Goal: Information Seeking & Learning: Check status

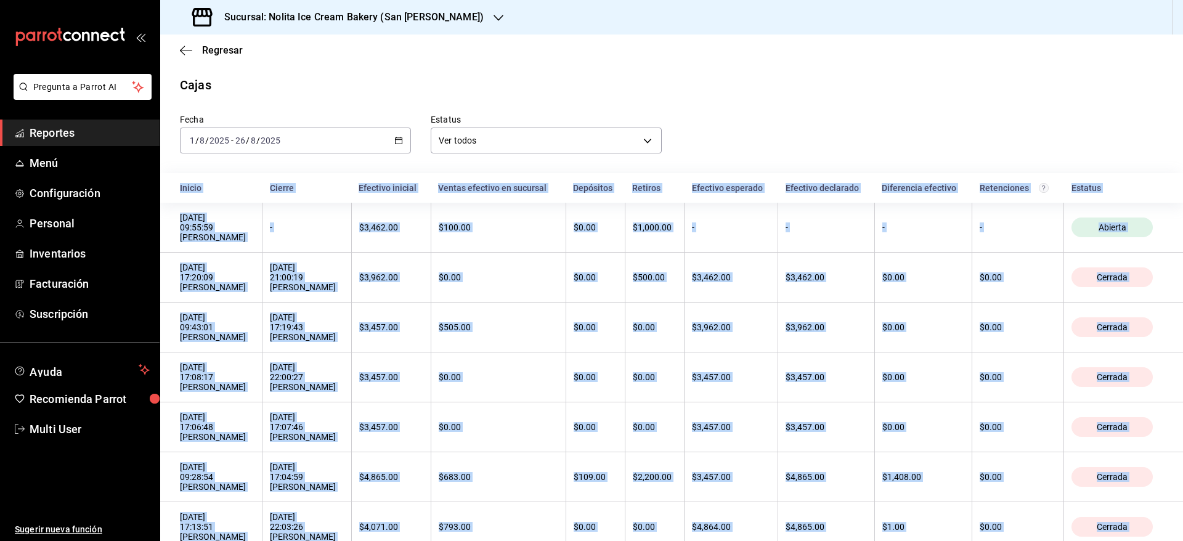
click at [76, 126] on span "Reportes" at bounding box center [90, 132] width 120 height 17
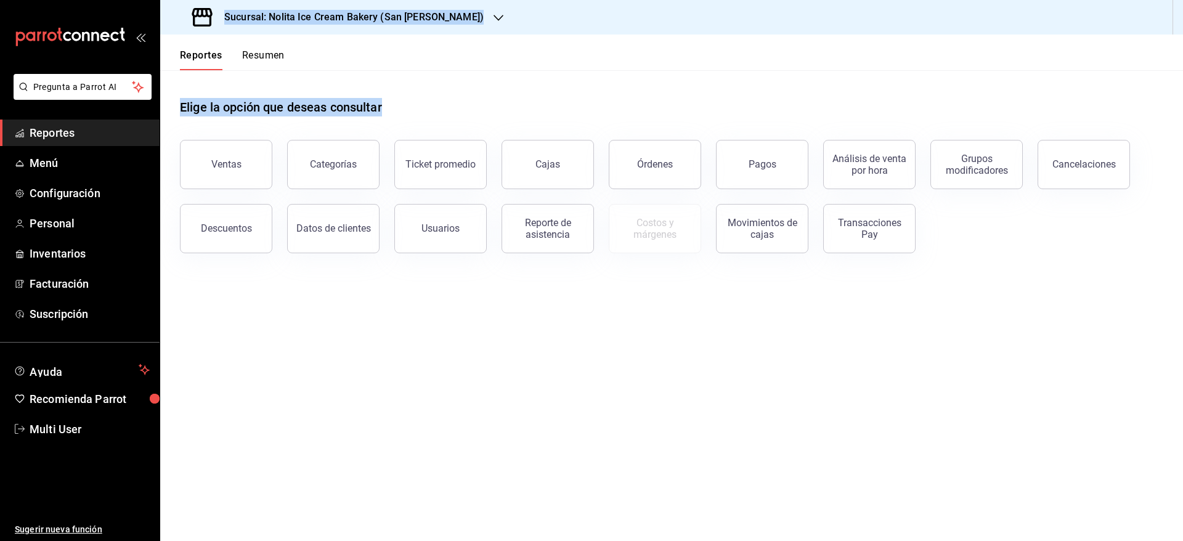
click at [254, 58] on button "Resumen" at bounding box center [263, 59] width 42 height 21
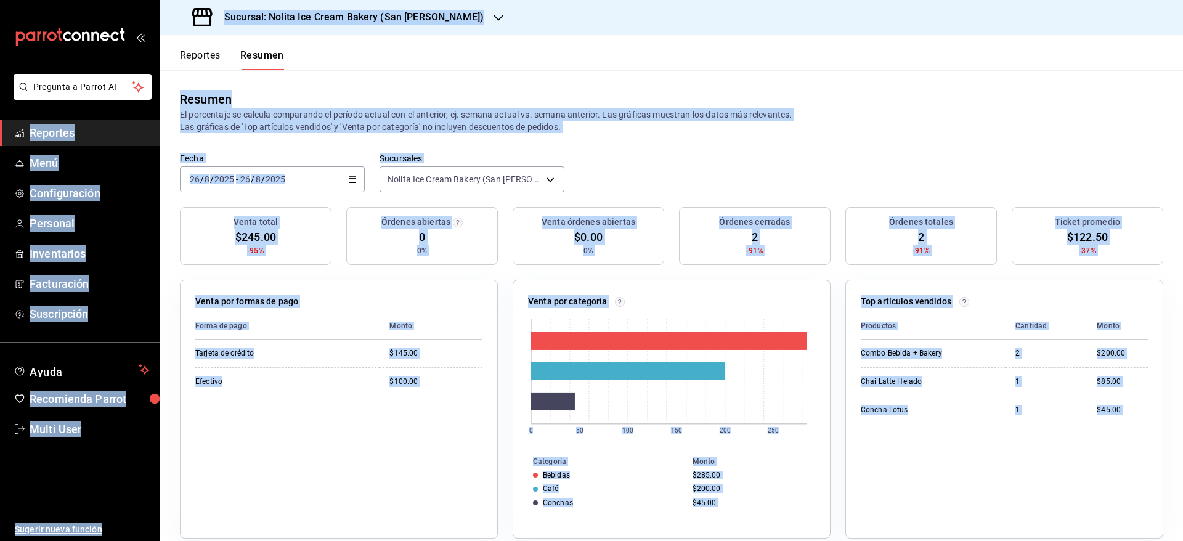
click at [373, 60] on header "Reportes Resumen" at bounding box center [671, 52] width 1022 height 36
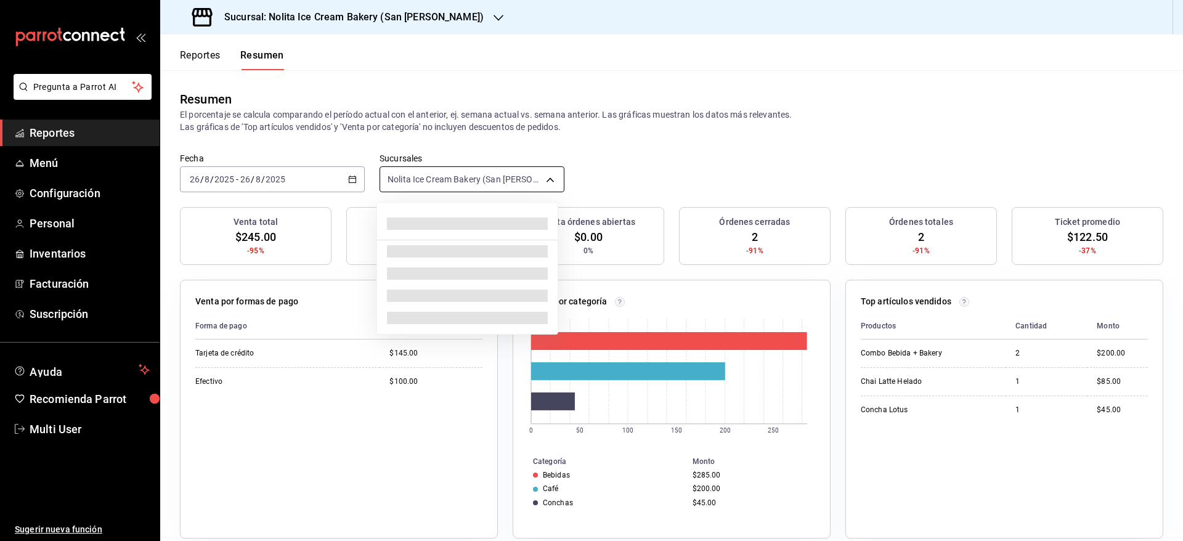
click at [447, 176] on body "Pregunta a Parrot AI Reportes Menú Configuración Personal Inventarios Facturaci…" at bounding box center [591, 270] width 1183 height 541
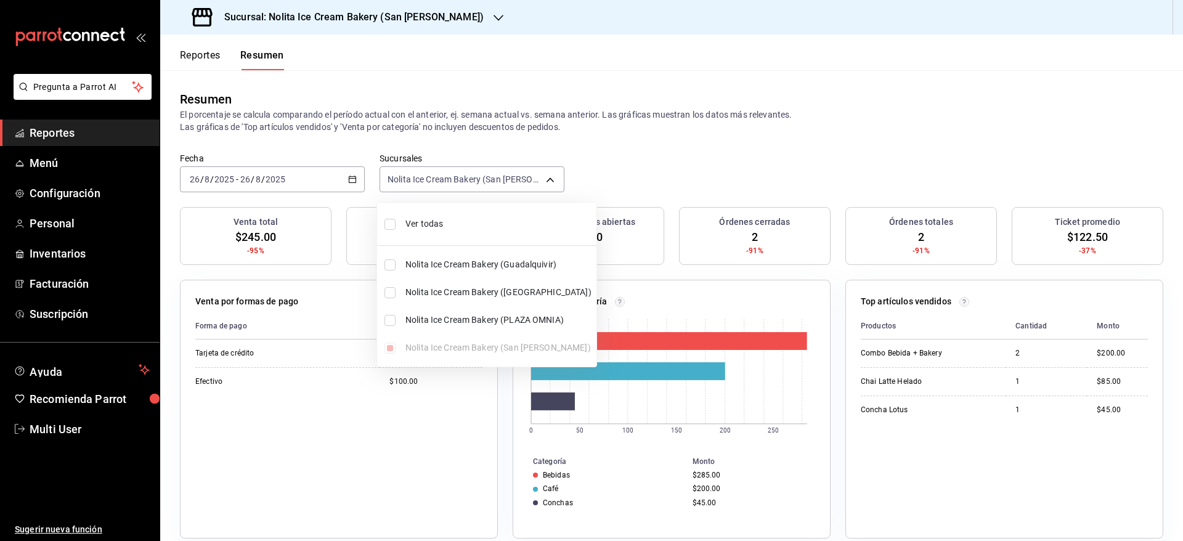
click at [442, 222] on span "Ver todas" at bounding box center [498, 223] width 186 height 13
type input "[object Object],[object Object],[object Object],[object Object]"
checkbox input "true"
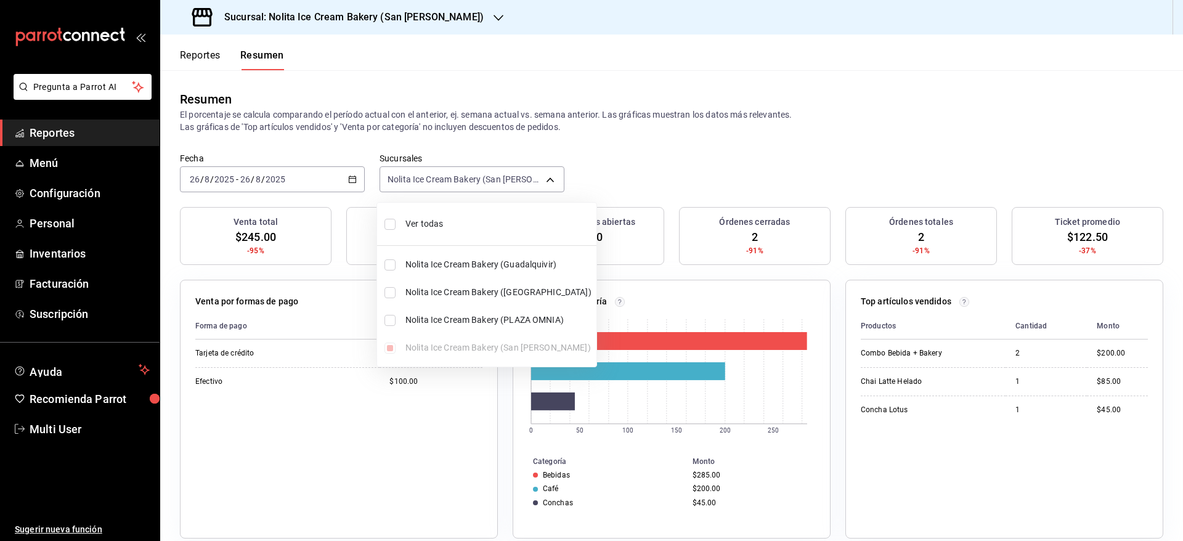
checkbox input "true"
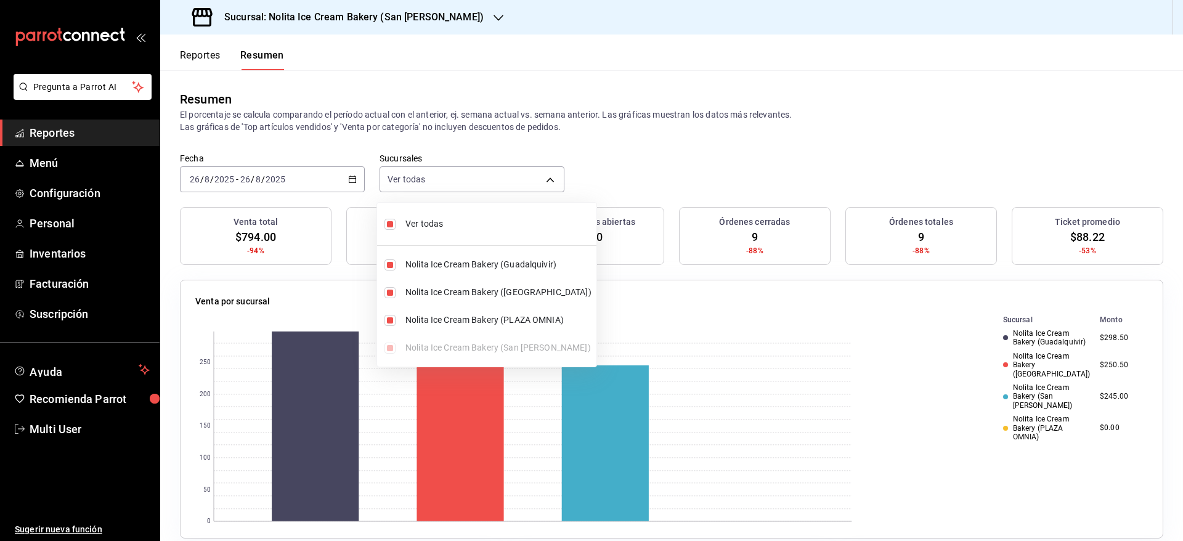
click at [653, 155] on div at bounding box center [591, 270] width 1183 height 541
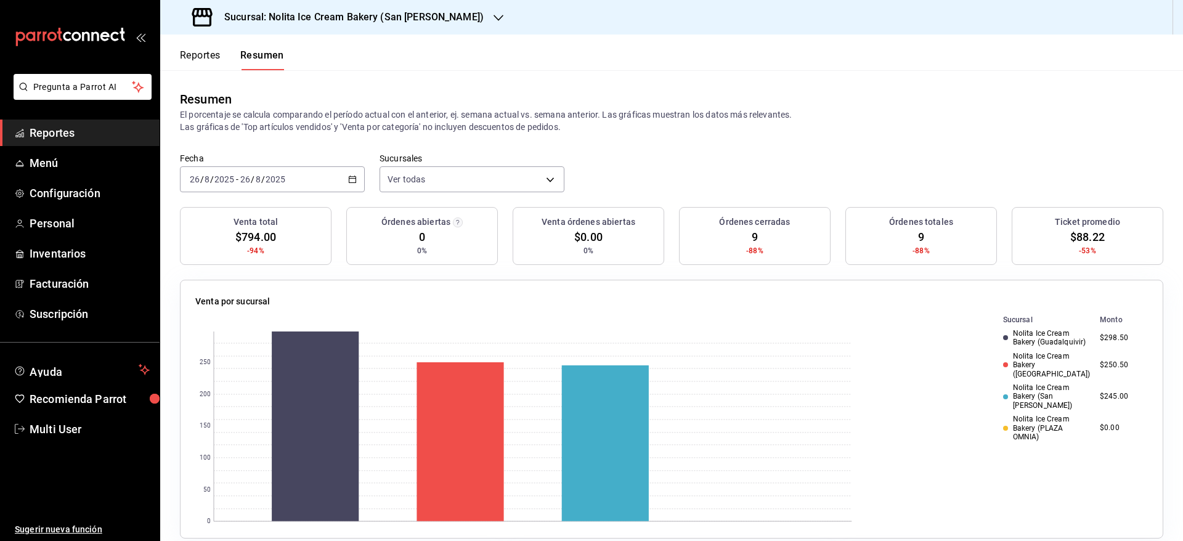
click at [217, 57] on button "Reportes" at bounding box center [200, 59] width 41 height 21
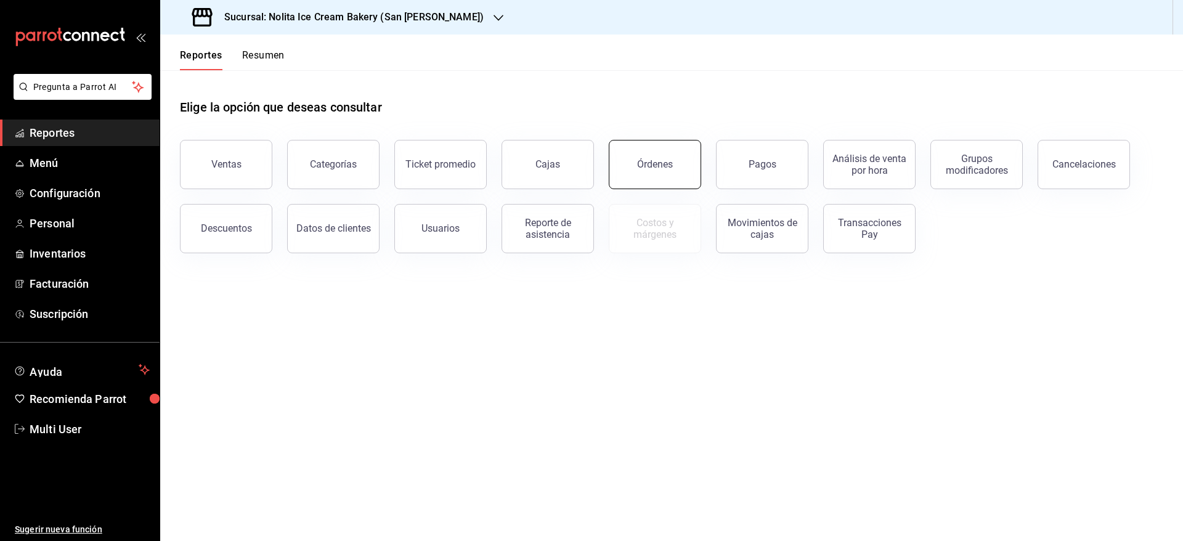
click at [666, 155] on button "Órdenes" at bounding box center [655, 164] width 92 height 49
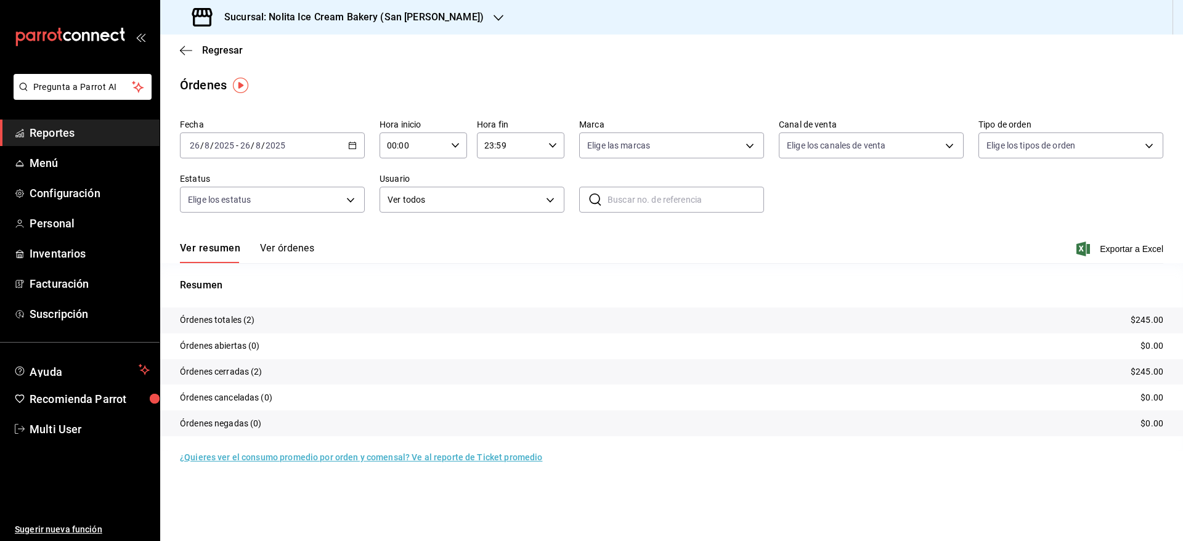
click at [291, 248] on button "Ver órdenes" at bounding box center [287, 252] width 54 height 21
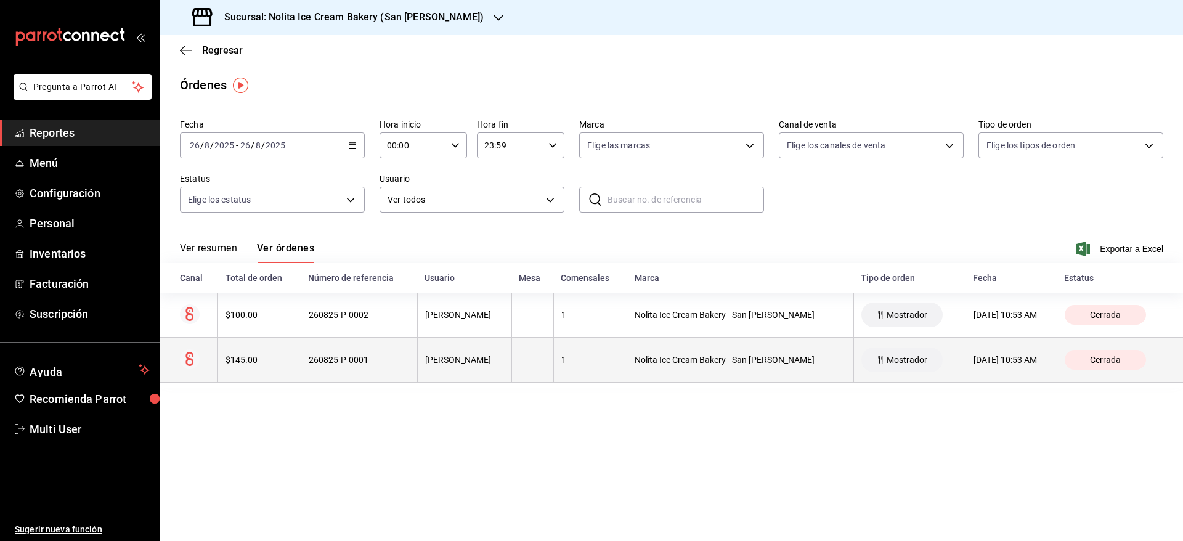
click at [625, 361] on th "1" at bounding box center [589, 360] width 73 height 45
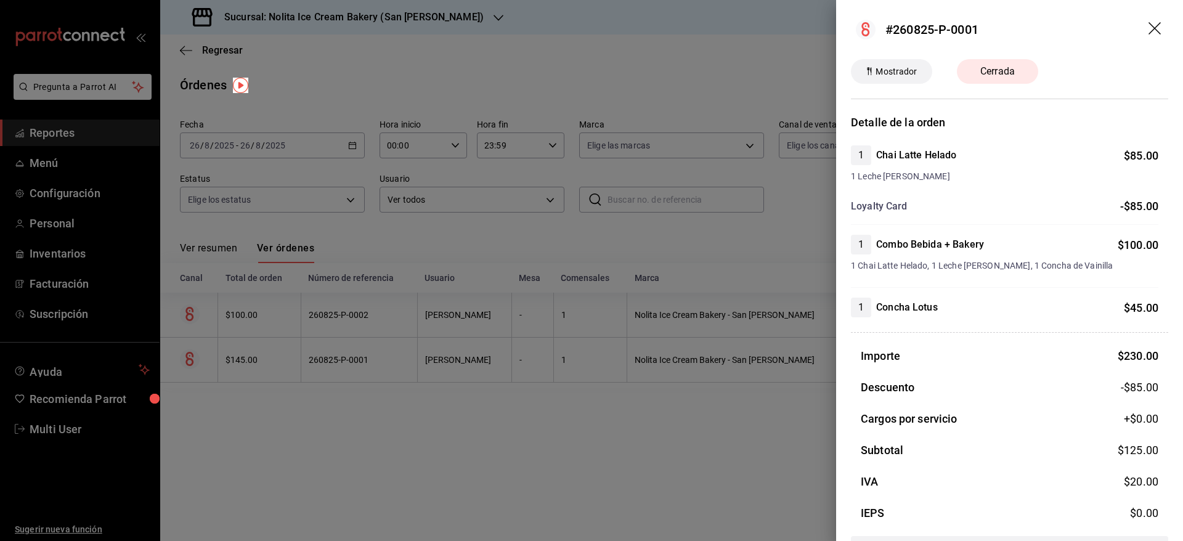
click at [605, 461] on div at bounding box center [591, 270] width 1183 height 541
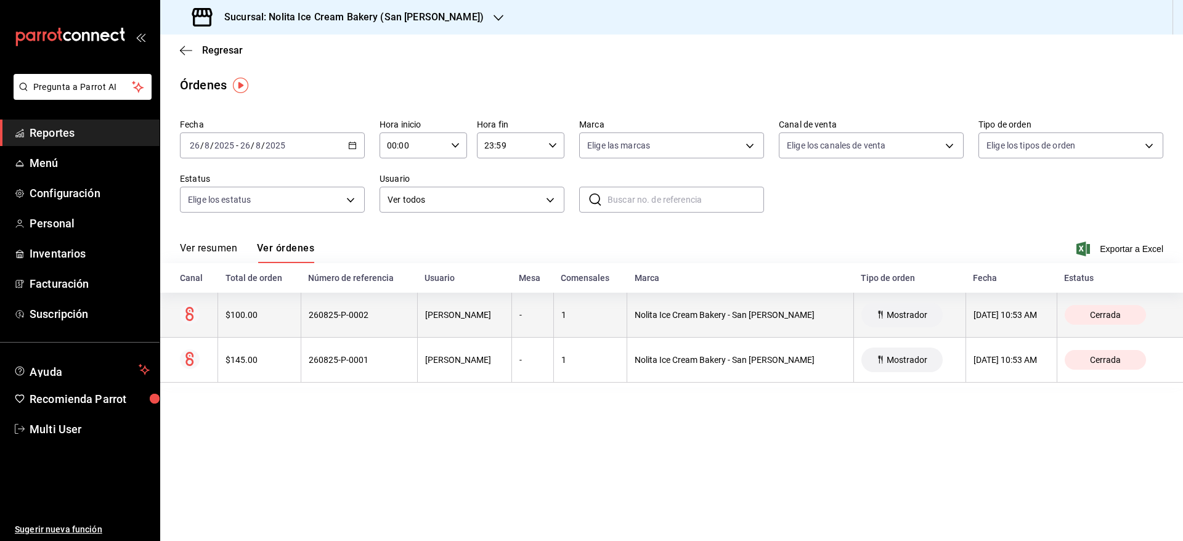
click at [692, 315] on div "Nolita Ice Cream Bakery - San [PERSON_NAME]" at bounding box center [739, 315] width 211 height 10
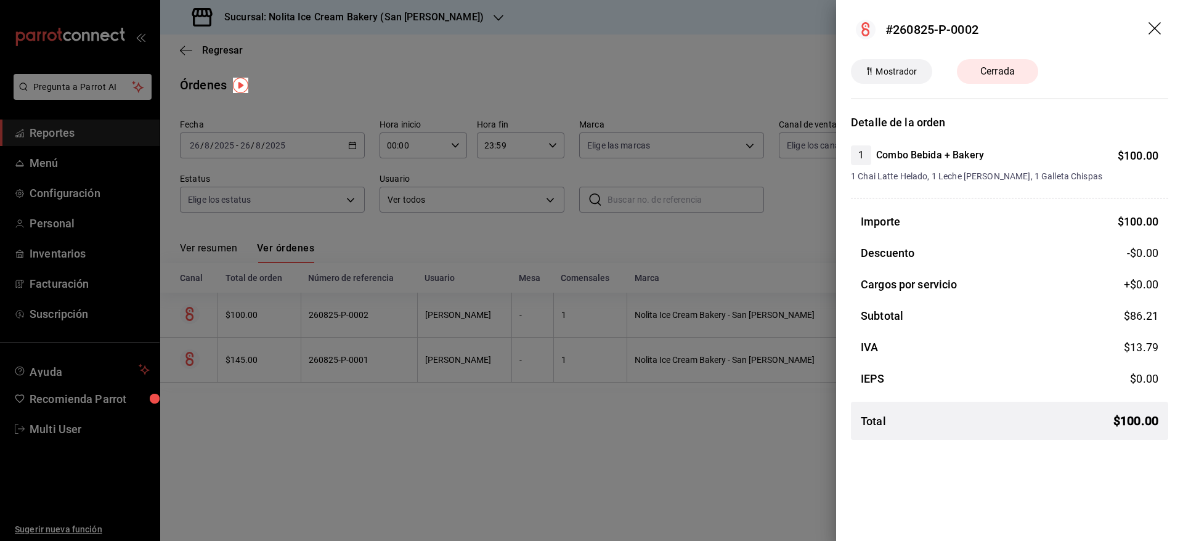
click at [651, 422] on div at bounding box center [591, 270] width 1183 height 541
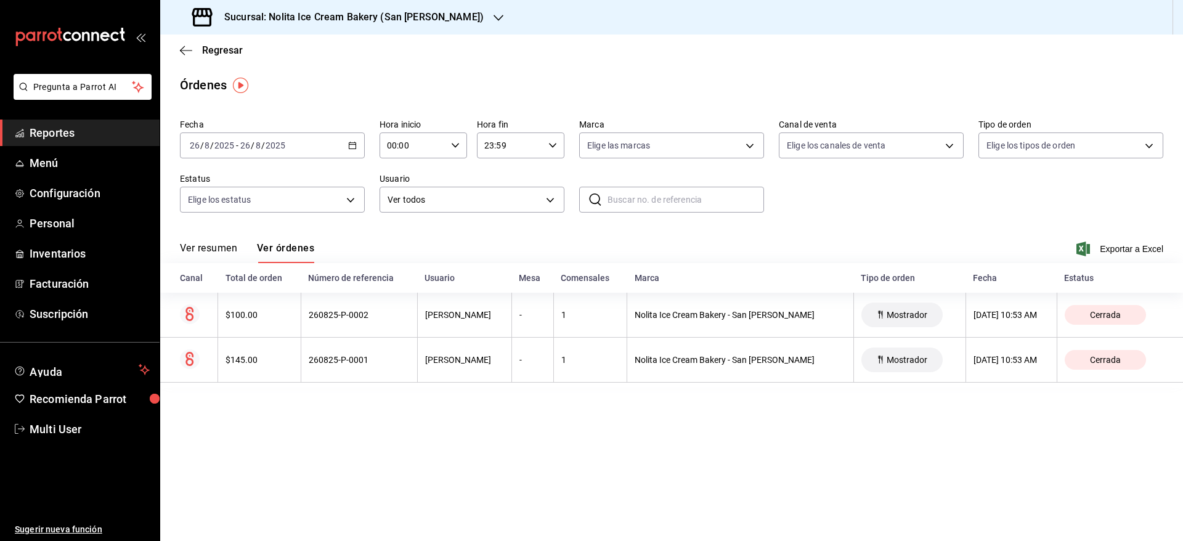
click at [344, 31] on div "Sucursal: Nolita Ice Cream Bakery (San [PERSON_NAME])" at bounding box center [339, 17] width 338 height 34
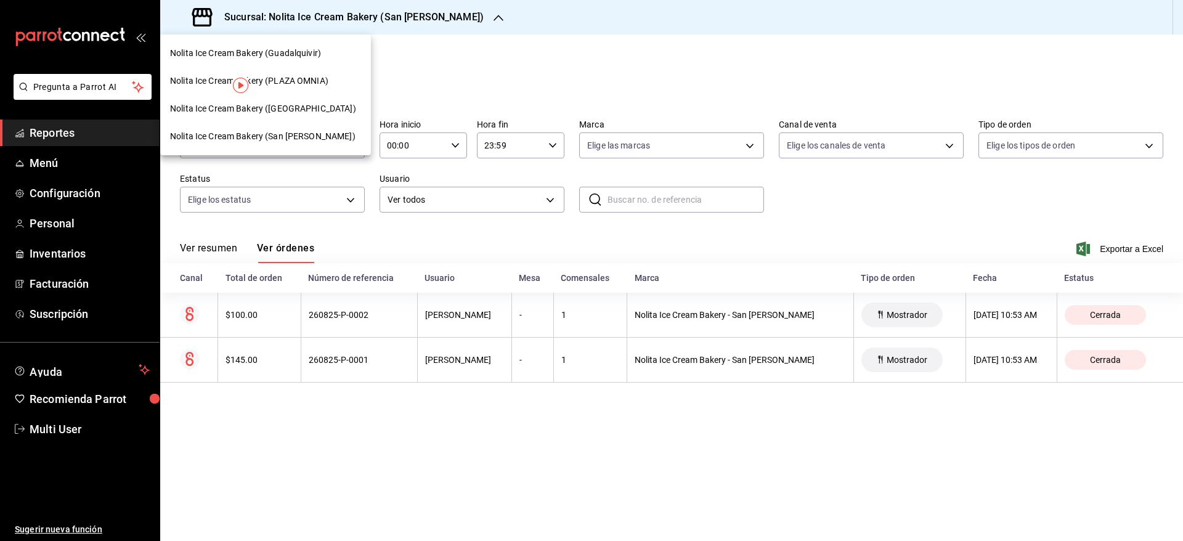
click at [316, 58] on span "Nolita Ice Cream Bakery (Guadalquivir)" at bounding box center [245, 53] width 151 height 13
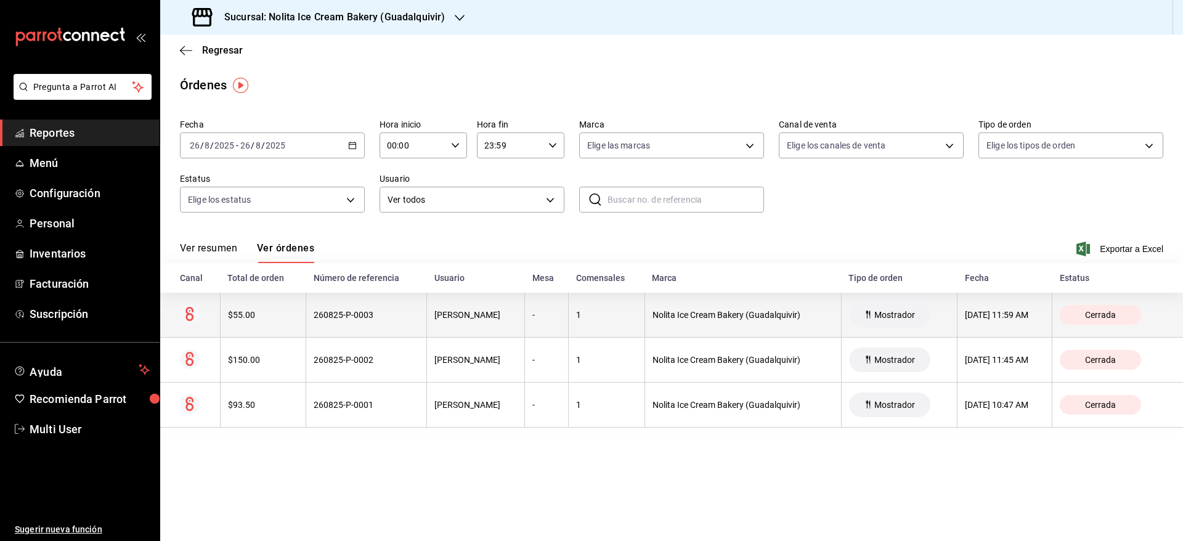
click at [354, 317] on div "260825-P-0003" at bounding box center [365, 315] width 105 height 10
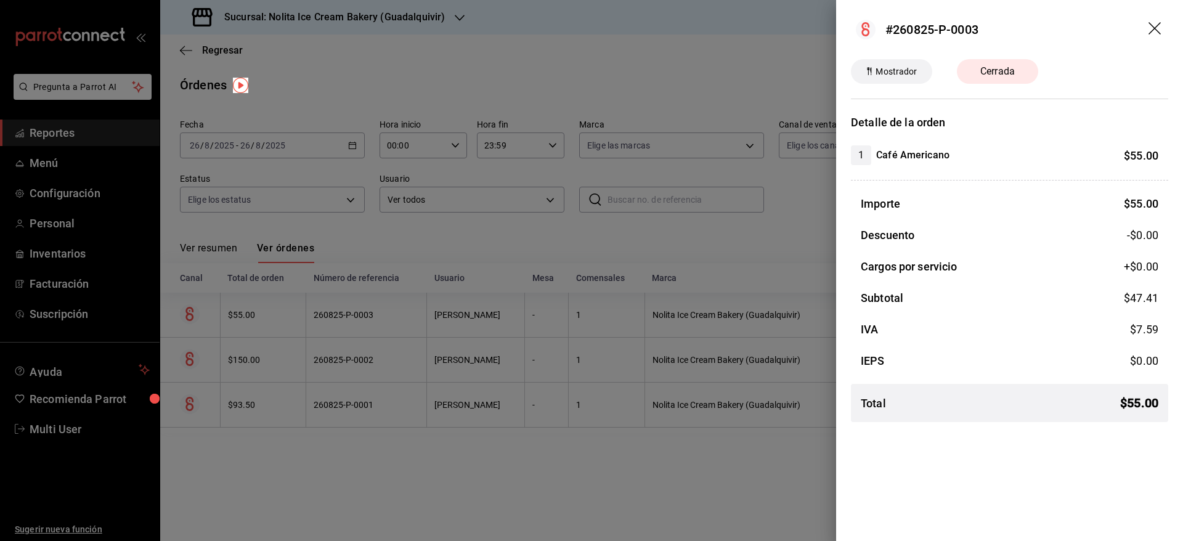
click at [354, 317] on div at bounding box center [591, 270] width 1183 height 541
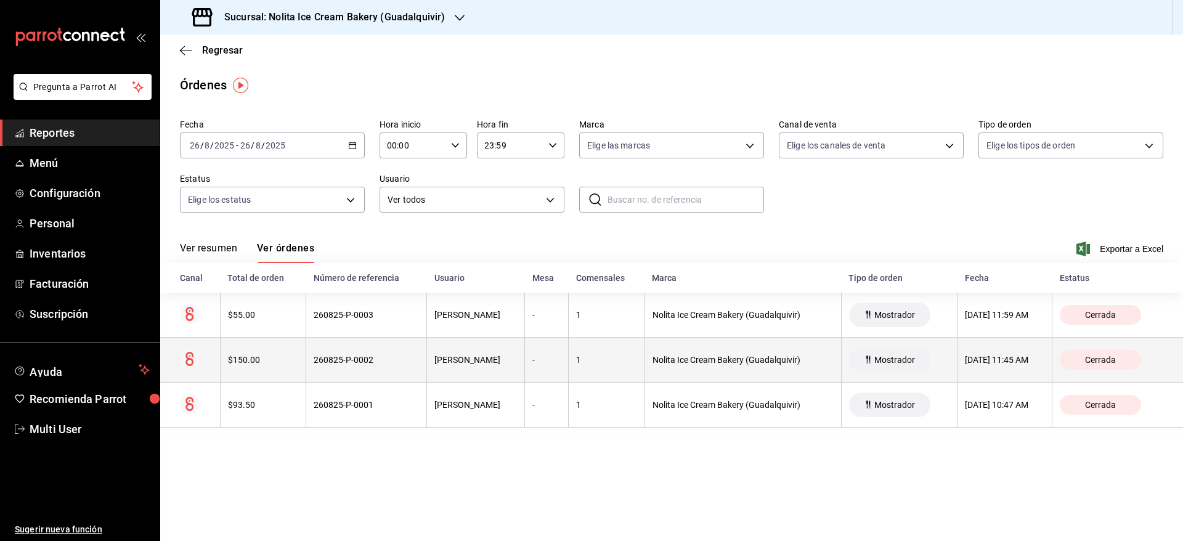
click at [356, 354] on th "260825-P-0002" at bounding box center [366, 360] width 121 height 45
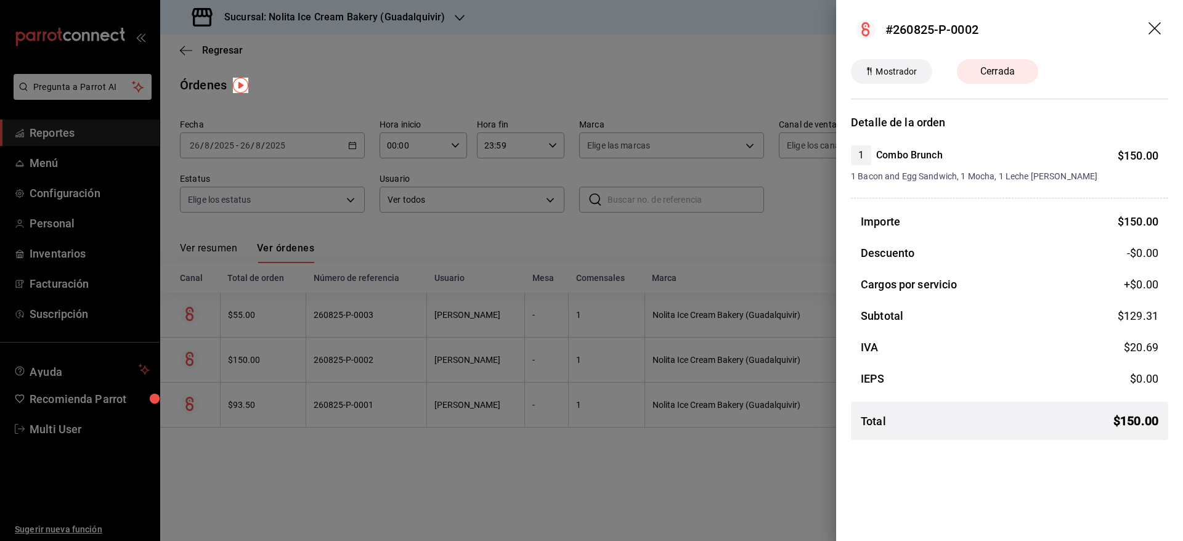
click at [356, 354] on div at bounding box center [591, 270] width 1183 height 541
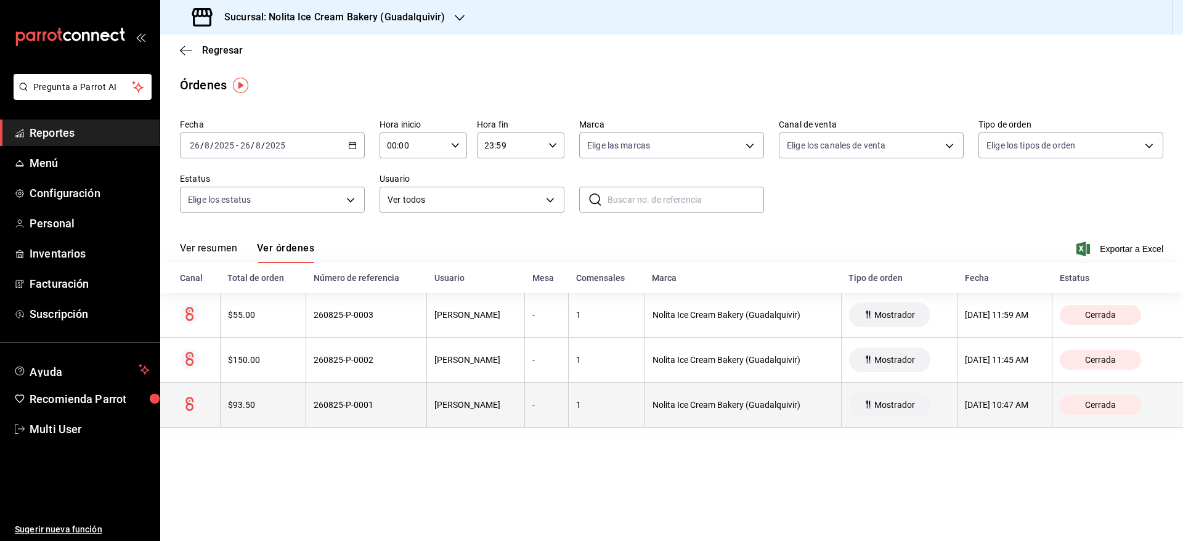
click at [366, 407] on div "260825-P-0001" at bounding box center [365, 405] width 105 height 10
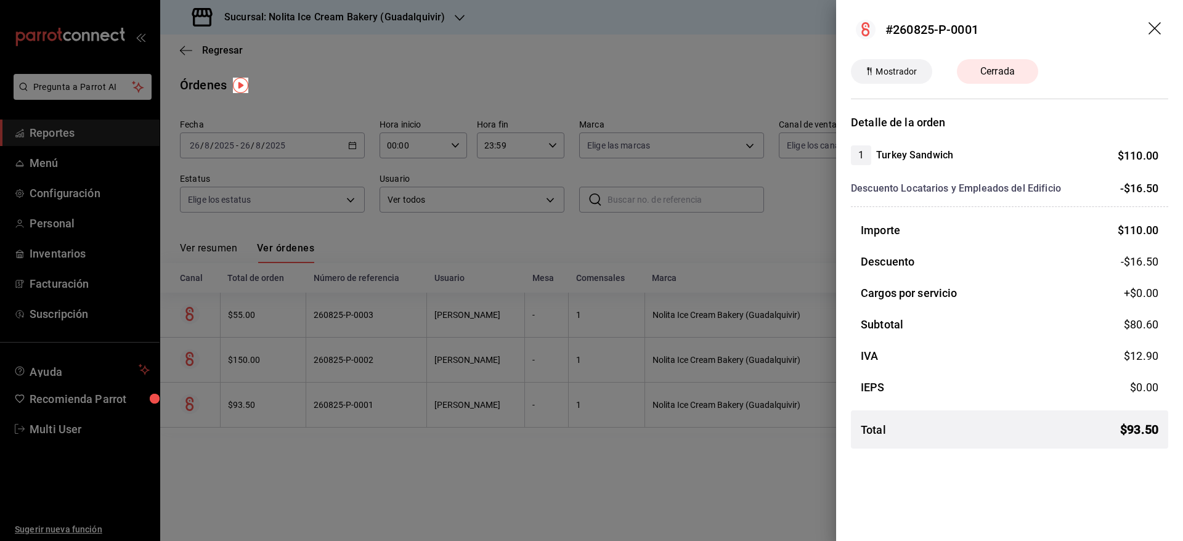
click at [366, 407] on div at bounding box center [591, 270] width 1183 height 541
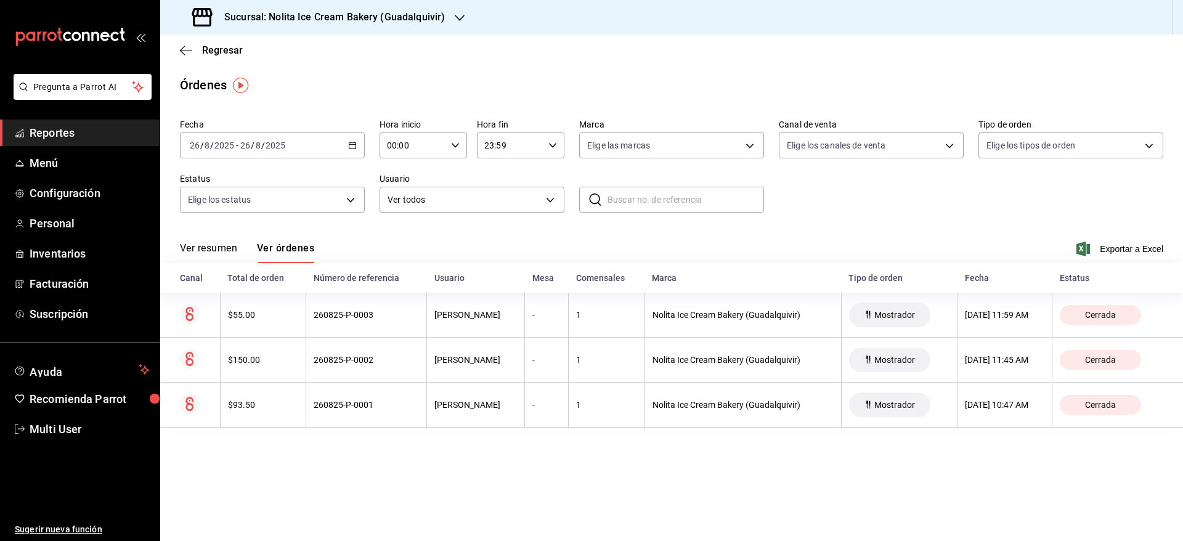
click at [414, 20] on h3 "Sucursal: Nolita Ice Cream Bakery (Guadalquivir)" at bounding box center [329, 17] width 230 height 15
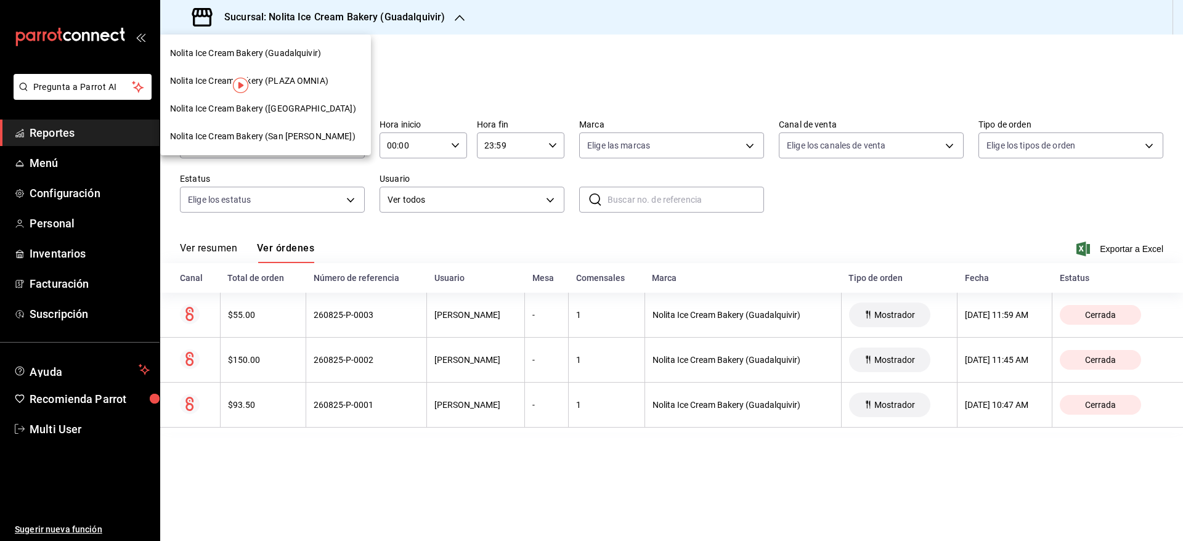
click at [327, 110] on span "Nolita Ice Cream Bakery ([GEOGRAPHIC_DATA])" at bounding box center [263, 108] width 186 height 13
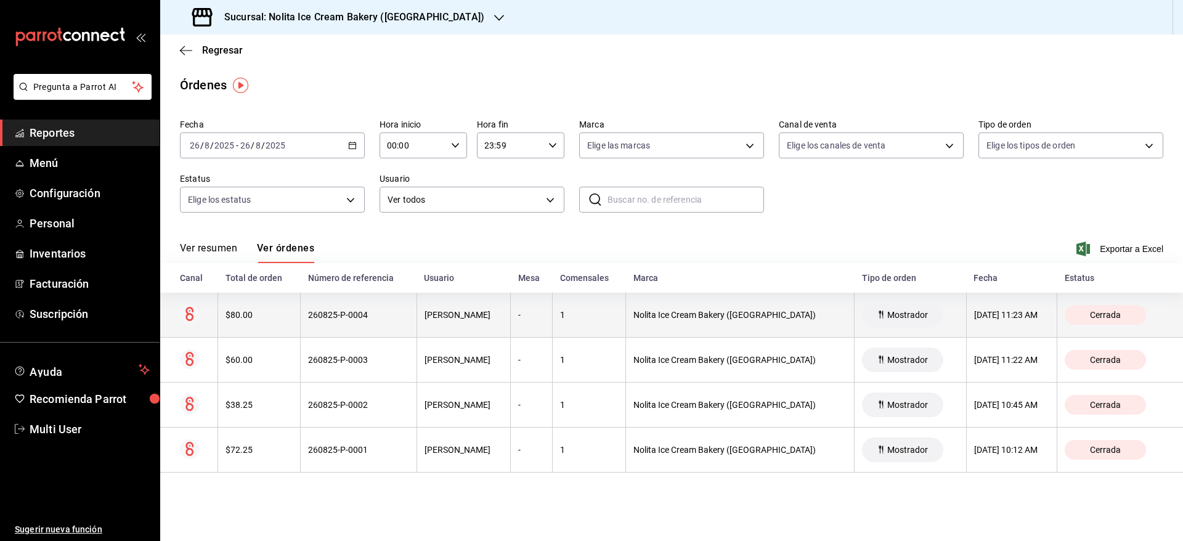
click at [499, 313] on div "[PERSON_NAME]" at bounding box center [463, 315] width 79 height 10
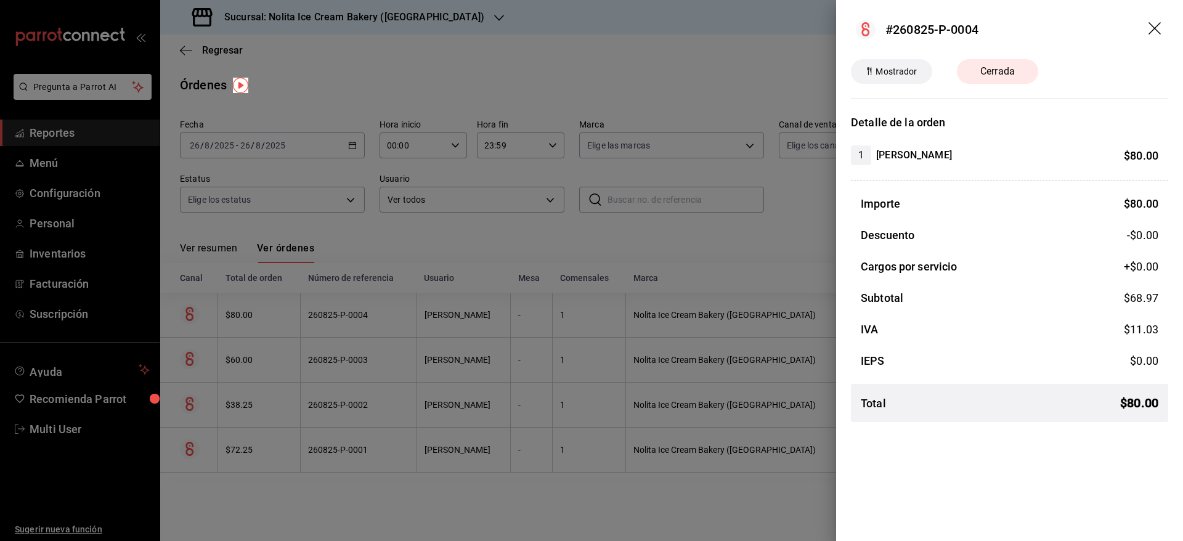
click at [499, 313] on div at bounding box center [591, 270] width 1183 height 541
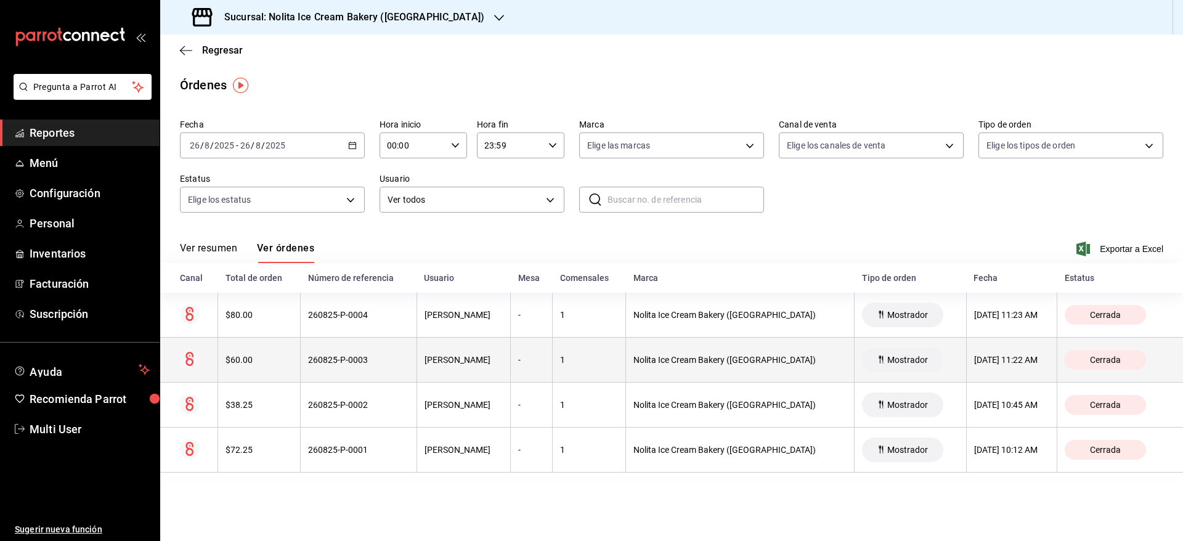
click at [501, 365] on th "[PERSON_NAME]" at bounding box center [463, 360] width 94 height 45
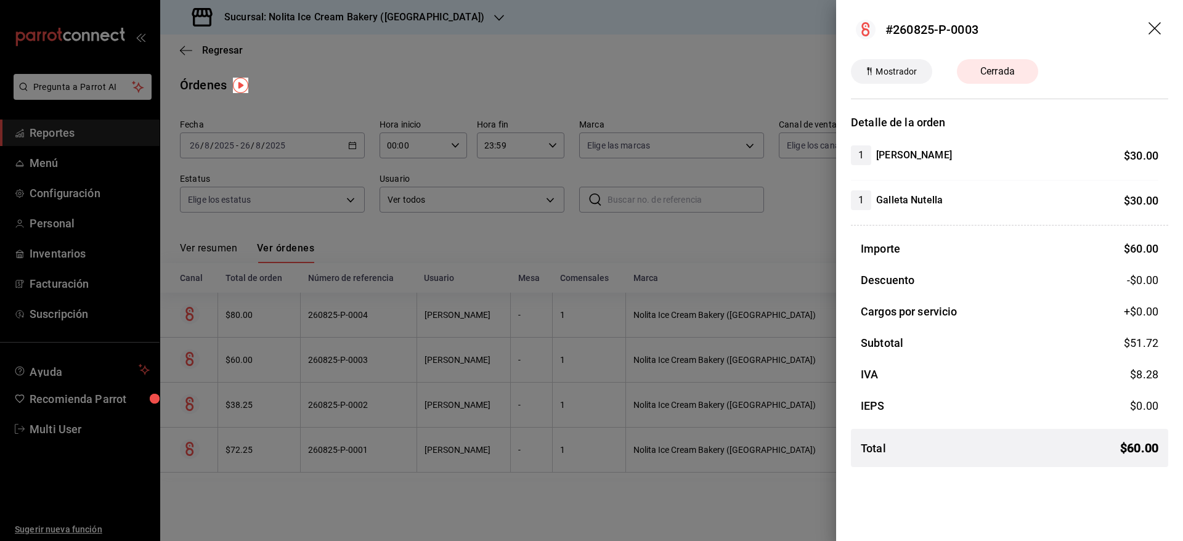
click at [501, 365] on div at bounding box center [591, 270] width 1183 height 541
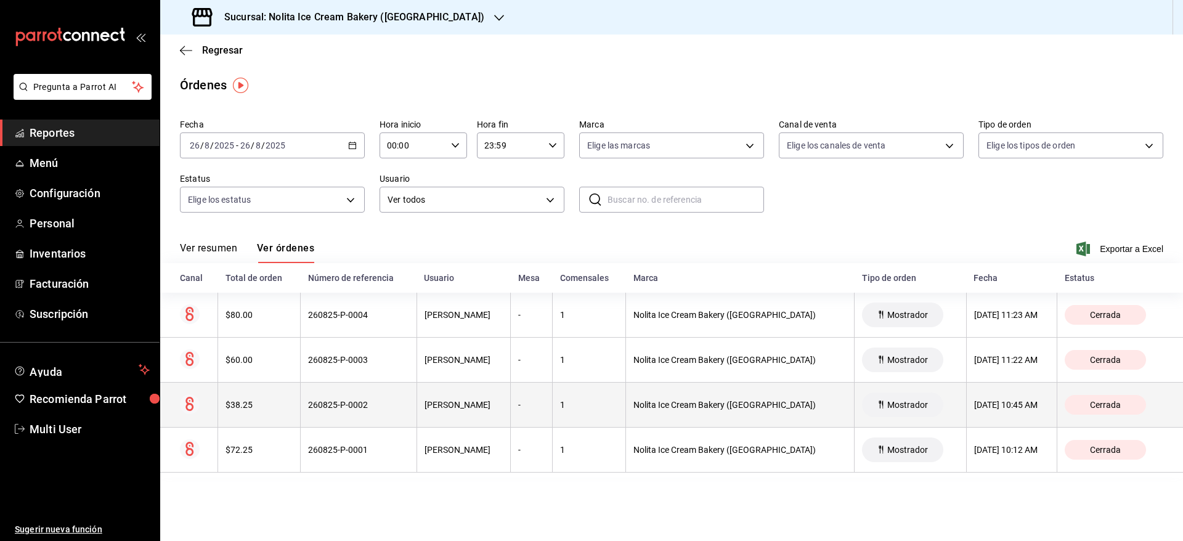
click at [500, 413] on th "[PERSON_NAME]" at bounding box center [463, 404] width 94 height 45
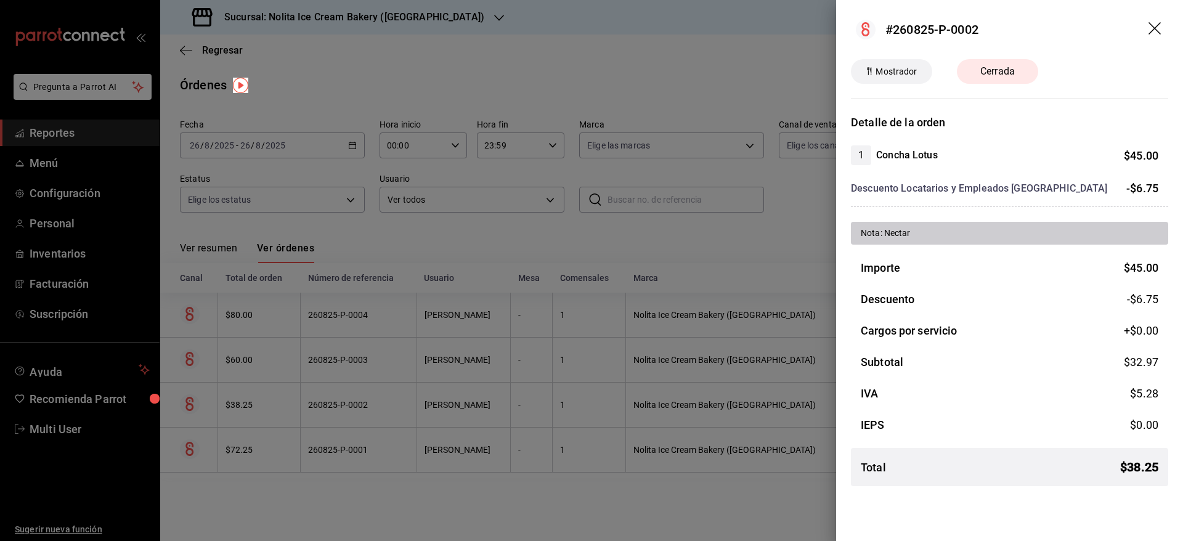
click at [500, 413] on div at bounding box center [591, 270] width 1183 height 541
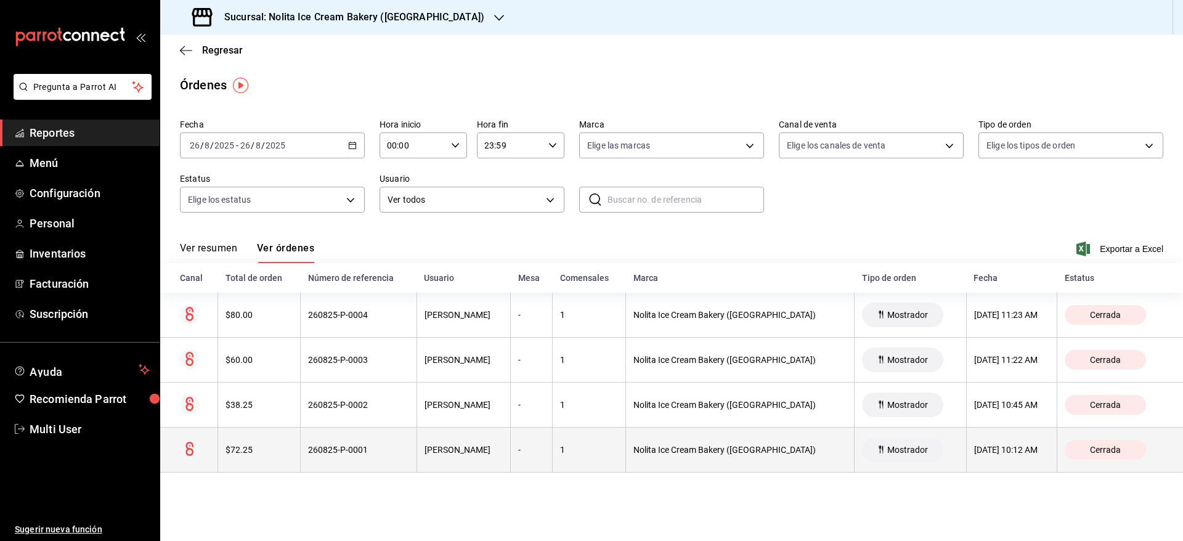
click at [503, 448] on th "[PERSON_NAME]" at bounding box center [463, 449] width 94 height 45
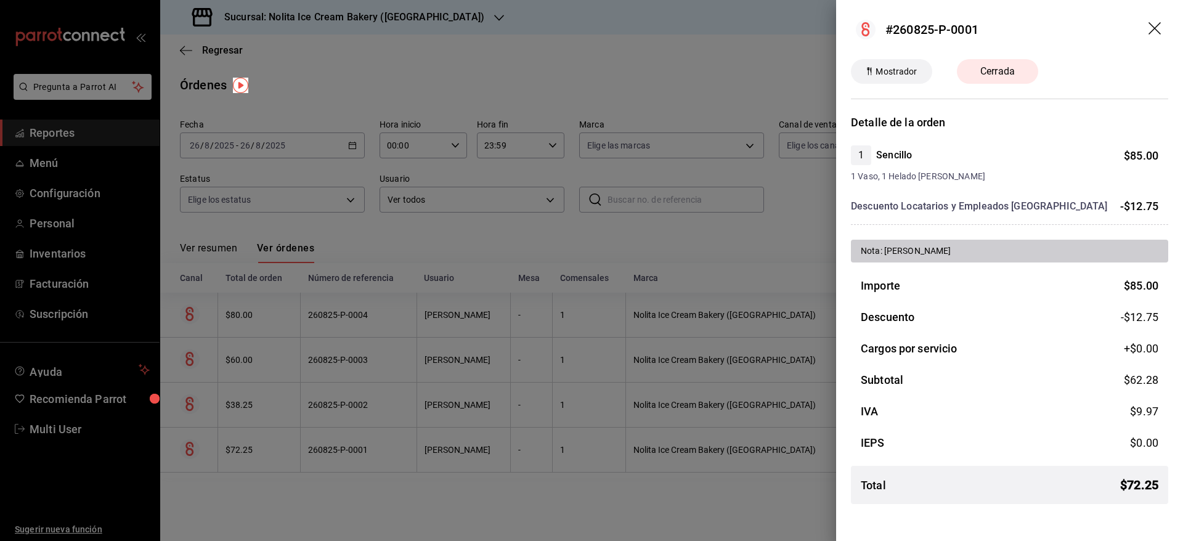
click at [503, 448] on div at bounding box center [591, 270] width 1183 height 541
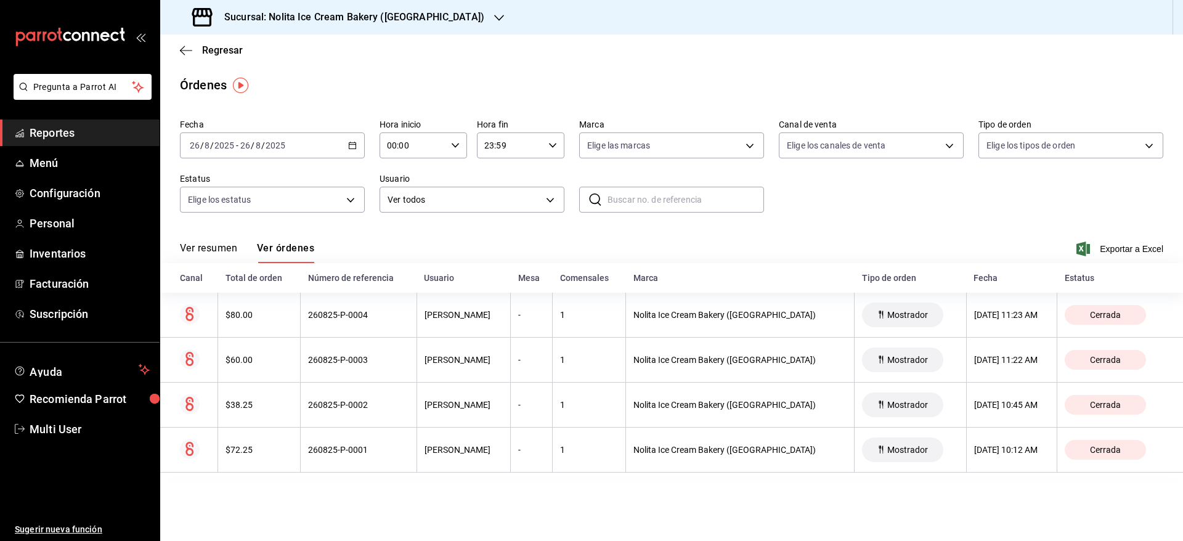
click at [370, 18] on h3 "Sucursal: Nolita Ice Cream Bakery ([GEOGRAPHIC_DATA])" at bounding box center [349, 17] width 270 height 15
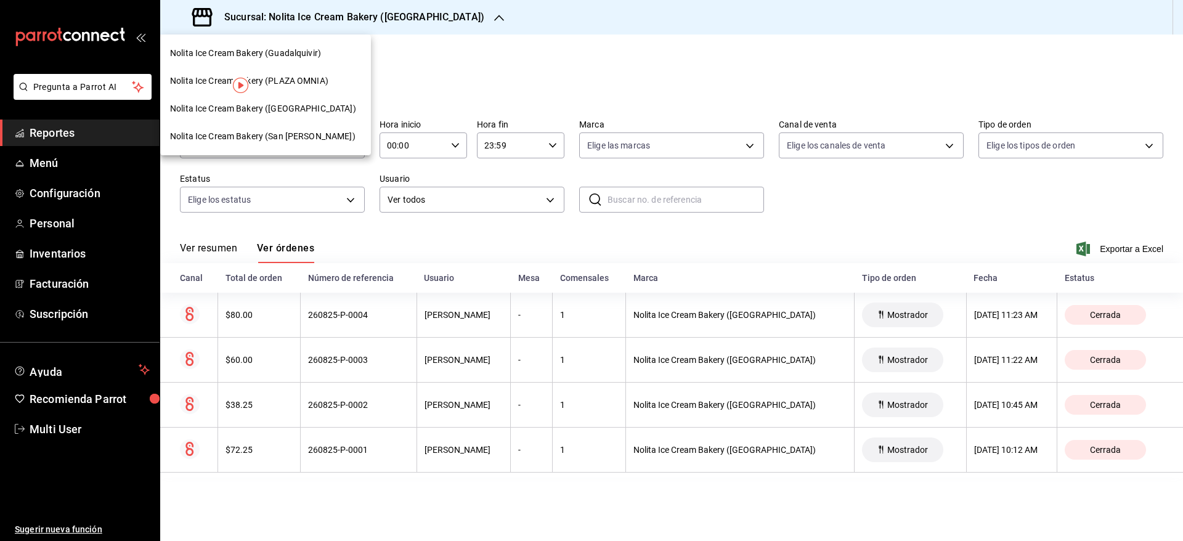
click at [458, 54] on div at bounding box center [591, 270] width 1183 height 541
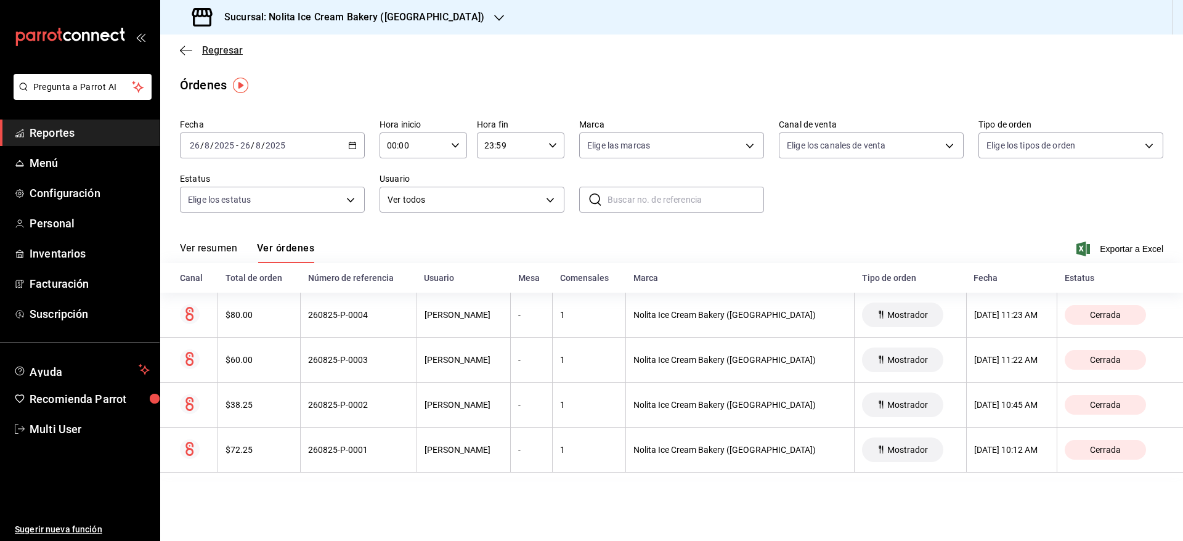
click at [184, 46] on icon "button" at bounding box center [182, 50] width 5 height 9
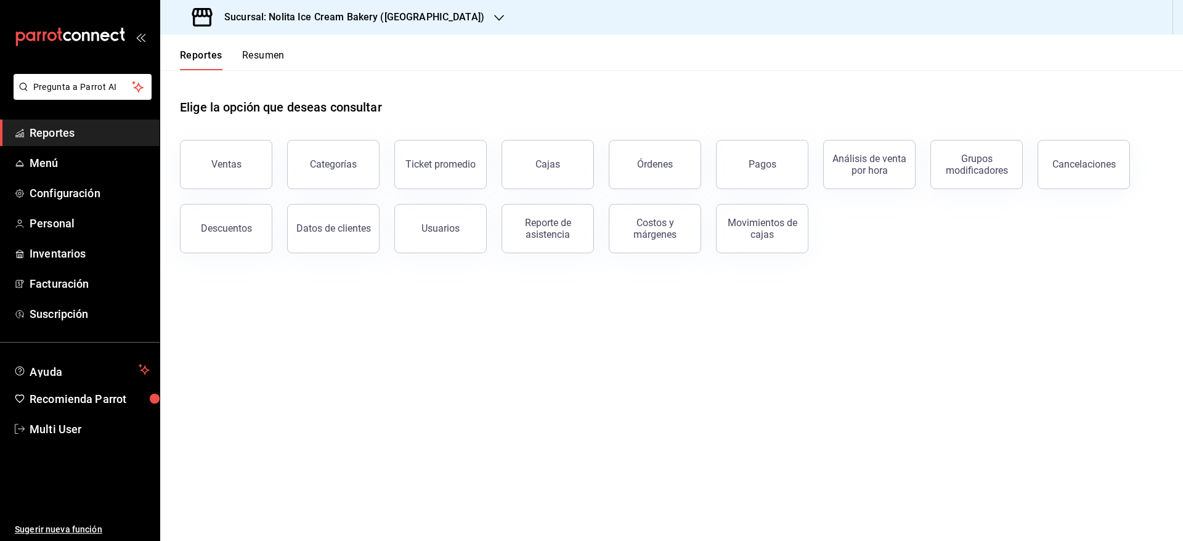
click at [267, 55] on button "Resumen" at bounding box center [263, 59] width 42 height 21
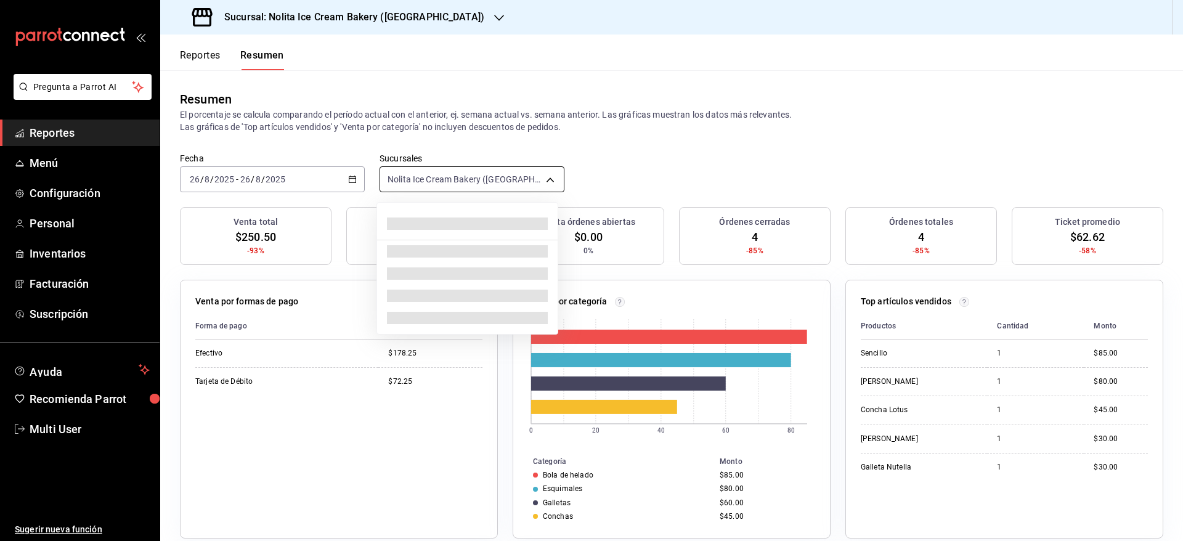
click at [461, 166] on body "Pregunta a Parrot AI Reportes Menú Configuración Personal Inventarios Facturaci…" at bounding box center [591, 270] width 1183 height 541
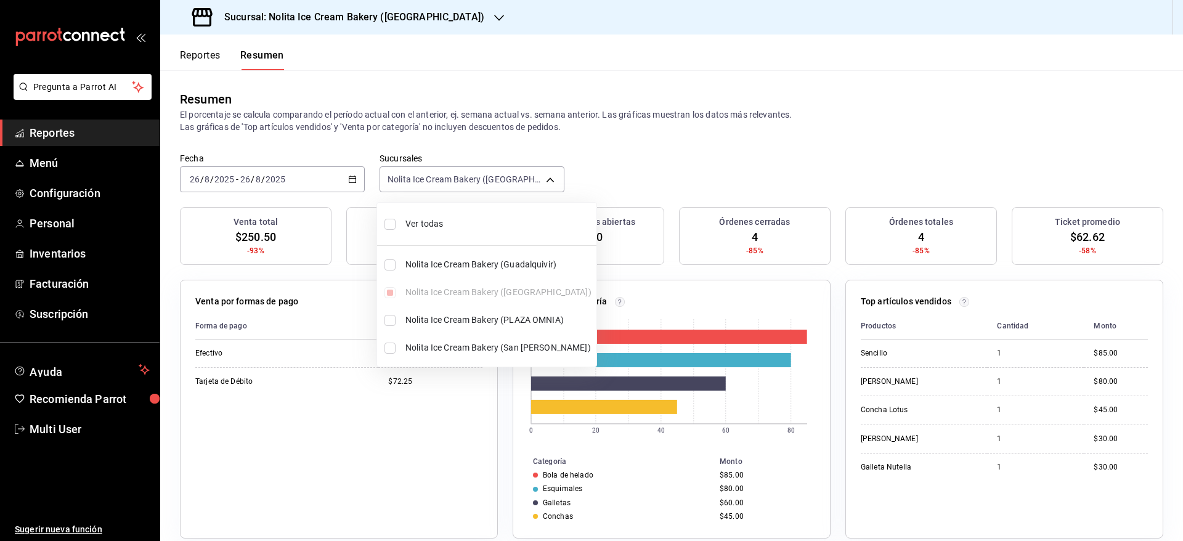
click at [447, 220] on span "Ver todas" at bounding box center [498, 223] width 186 height 13
type input "[object Object],[object Object],[object Object],[object Object]"
checkbox input "true"
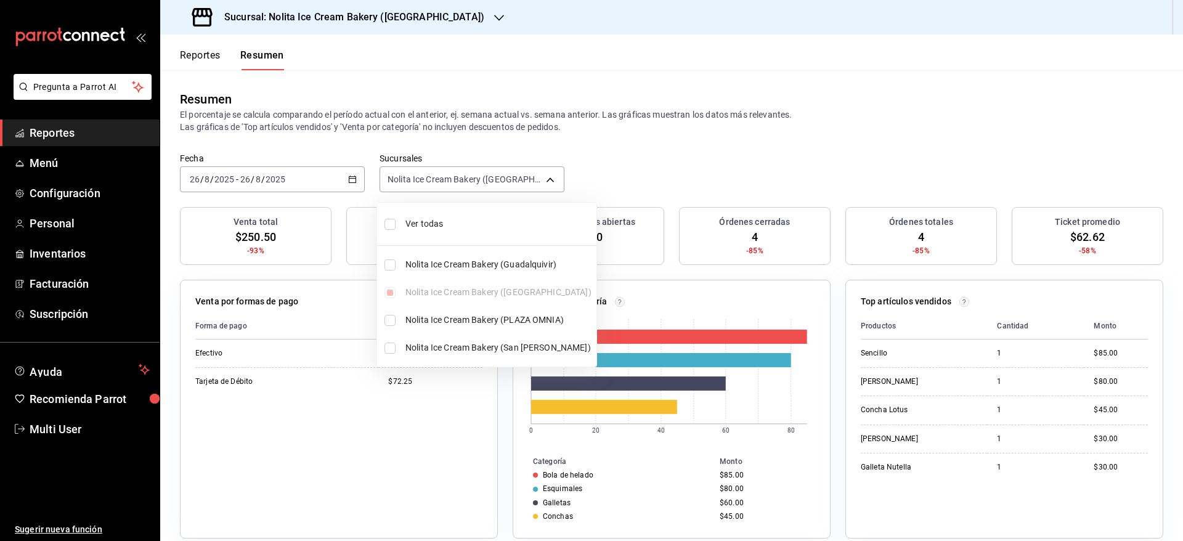
checkbox input "true"
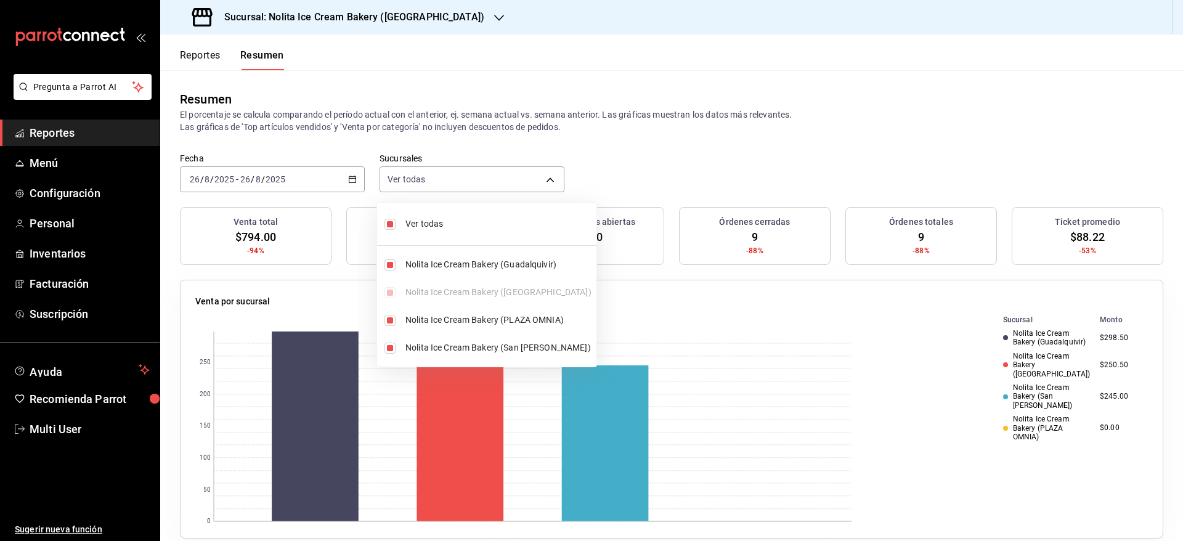
click at [663, 168] on div at bounding box center [591, 270] width 1183 height 541
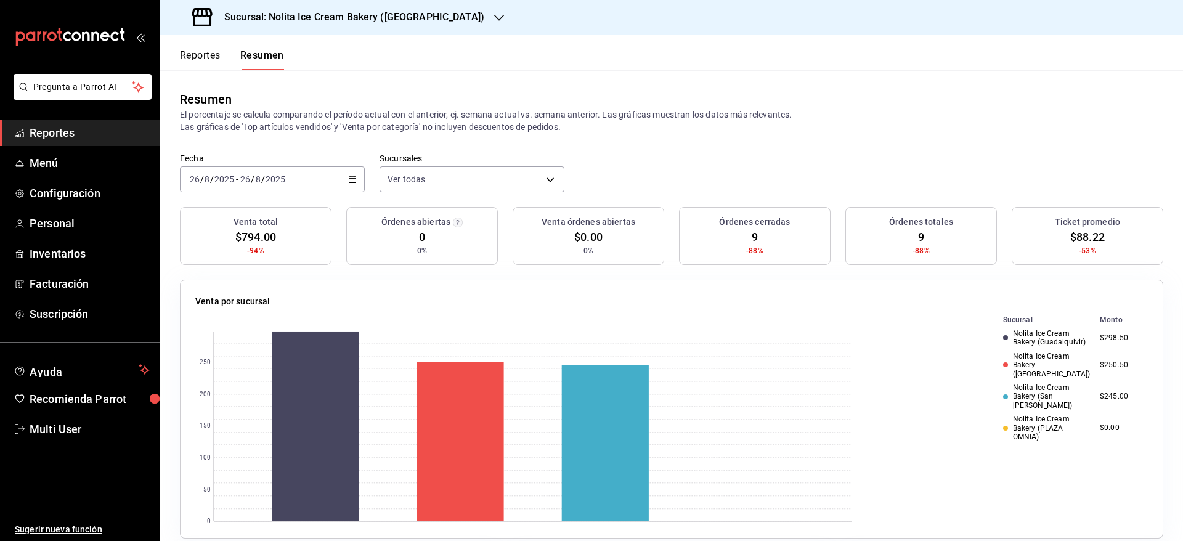
click at [819, 124] on p "El porcentaje se calcula comparando el período actual con el anterior, ej. sema…" at bounding box center [671, 120] width 983 height 25
click at [601, 112] on p "El porcentaje se calcula comparando el período actual con el anterior, ej. sema…" at bounding box center [671, 120] width 983 height 25
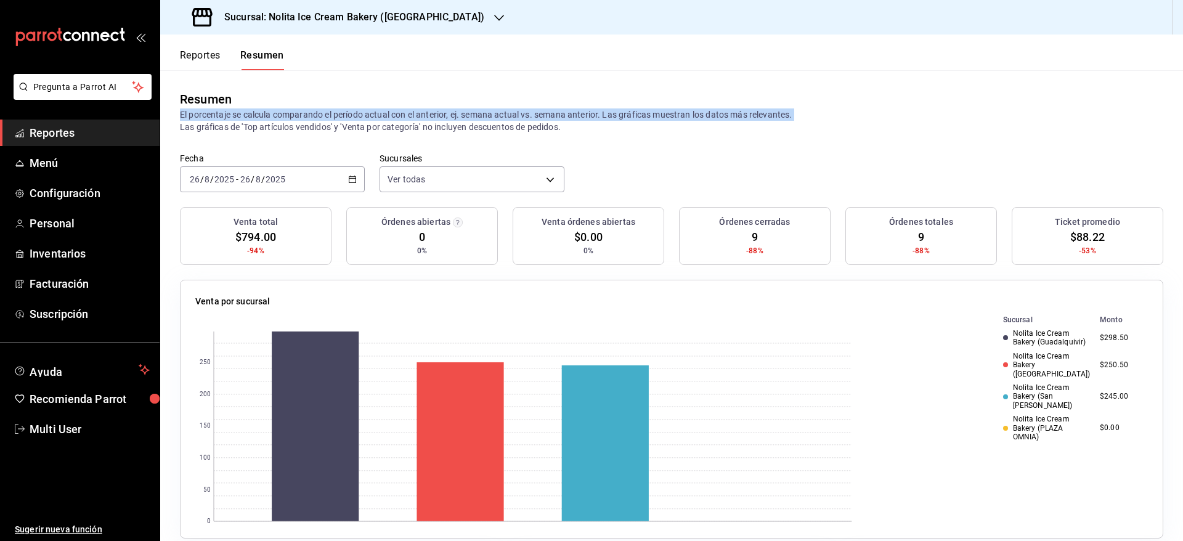
click at [601, 112] on p "El porcentaje se calcula comparando el período actual con el anterior, ej. sema…" at bounding box center [671, 120] width 983 height 25
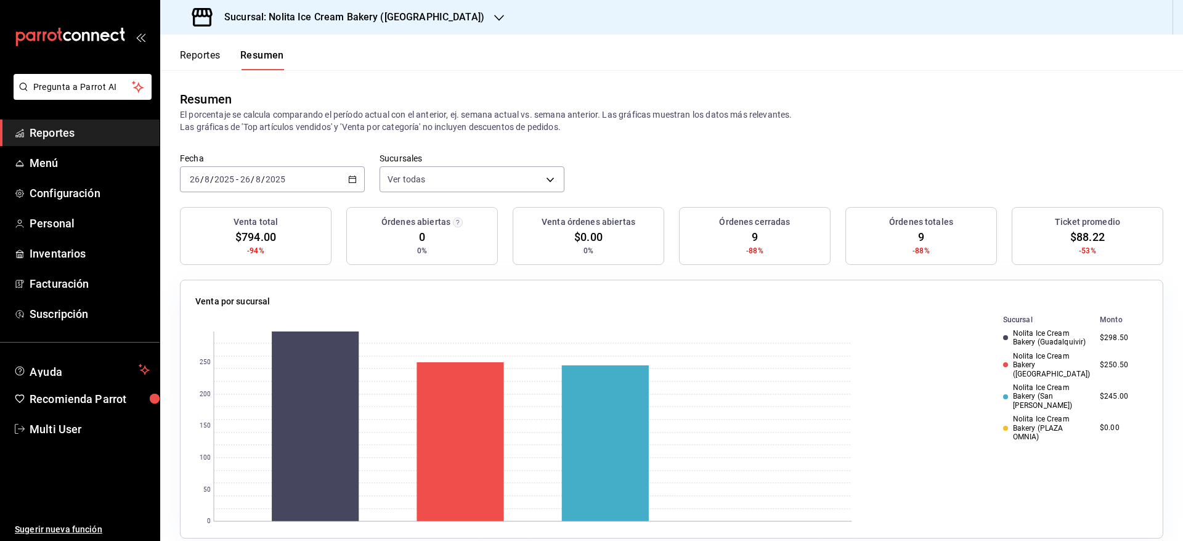
click at [550, 123] on p "El porcentaje se calcula comparando el período actual con el anterior, ej. sema…" at bounding box center [671, 120] width 983 height 25
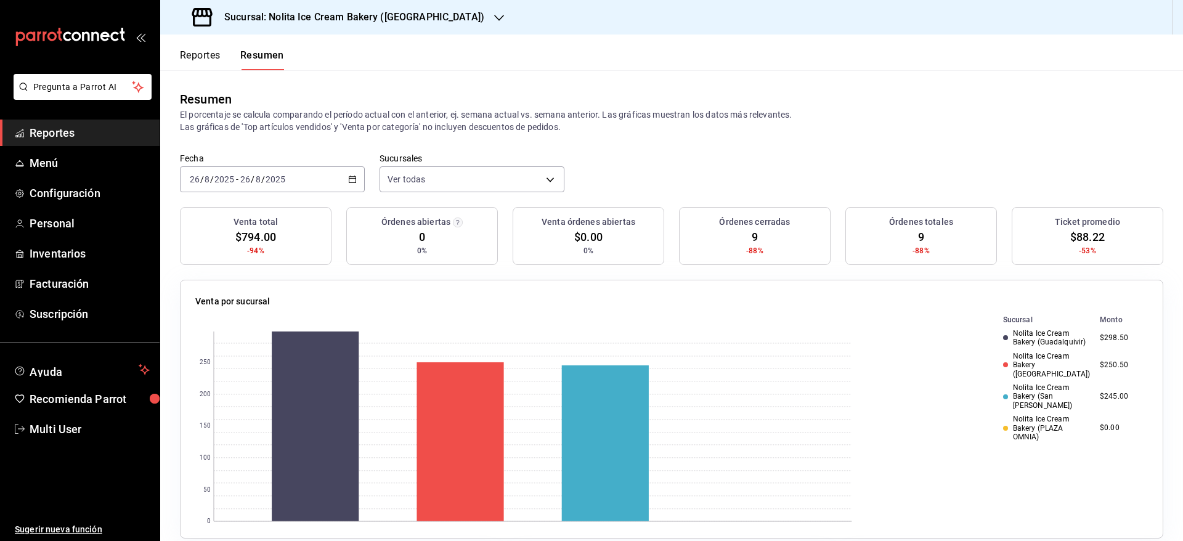
click at [174, 101] on div "Resumen El porcentaje se calcula comparando el período actual con el anterior, …" at bounding box center [671, 111] width 1022 height 83
click at [177, 115] on div "Resumen El porcentaje se calcula comparando el período actual con el anterior, …" at bounding box center [671, 111] width 1022 height 83
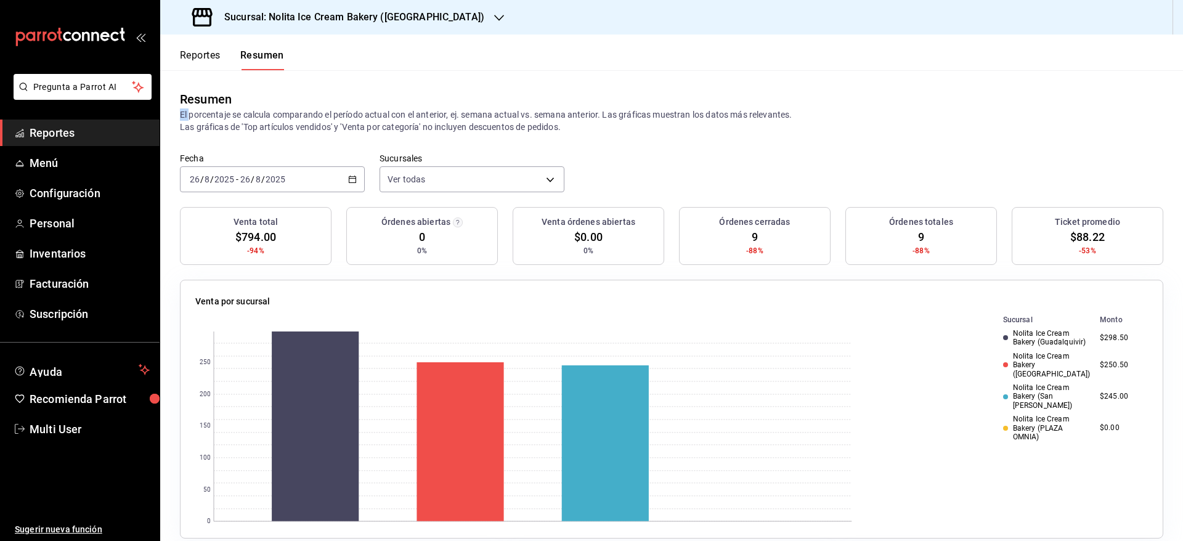
click at [177, 115] on div "Resumen El porcentaje se calcula comparando el período actual con el anterior, …" at bounding box center [671, 111] width 1022 height 83
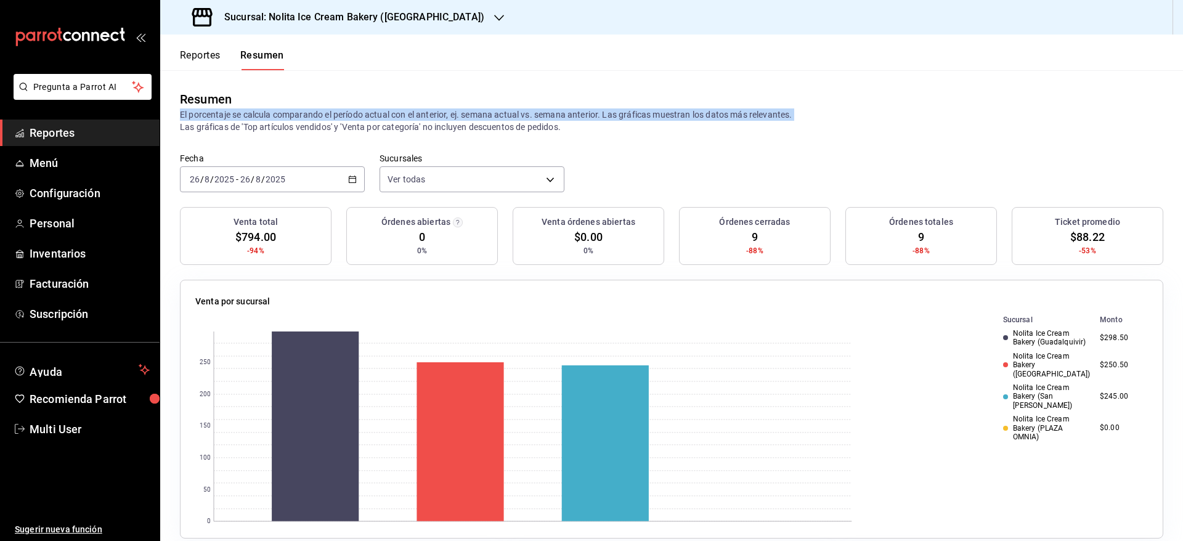
click at [177, 115] on div "Resumen El porcentaje se calcula comparando el período actual con el anterior, …" at bounding box center [671, 111] width 1022 height 83
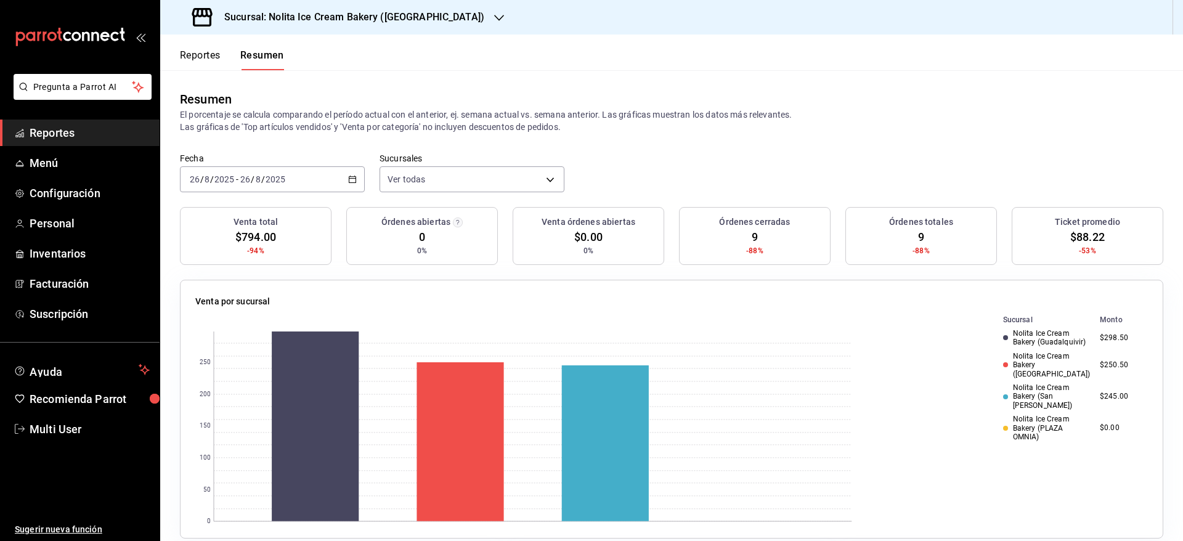
click at [271, 130] on p "El porcentaje se calcula comparando el período actual con el anterior, ej. sema…" at bounding box center [671, 120] width 983 height 25
click at [200, 51] on button "Reportes" at bounding box center [200, 59] width 41 height 21
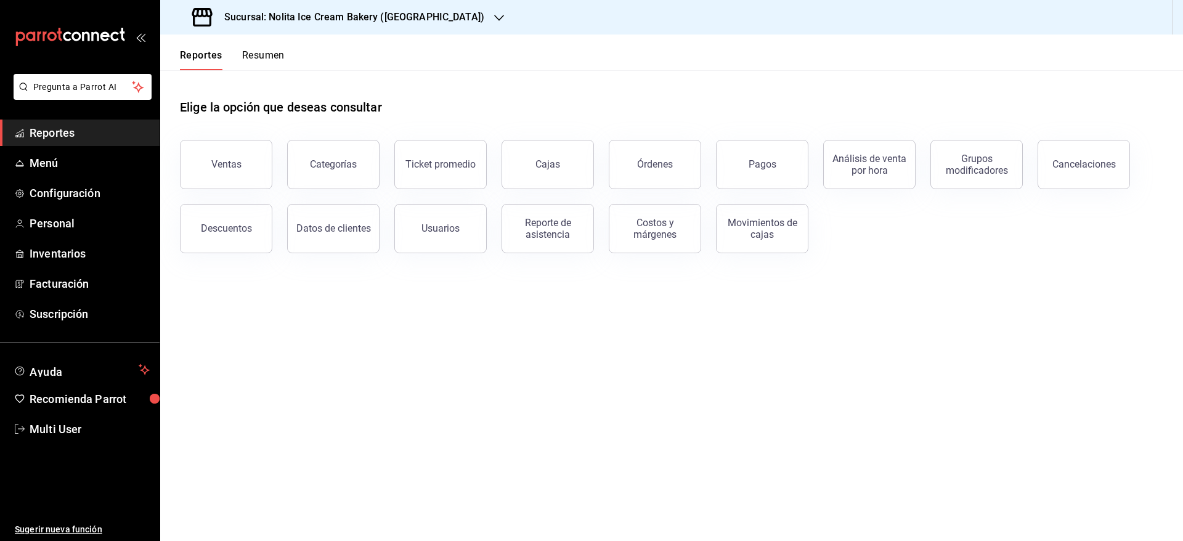
click at [254, 54] on button "Resumen" at bounding box center [263, 59] width 42 height 21
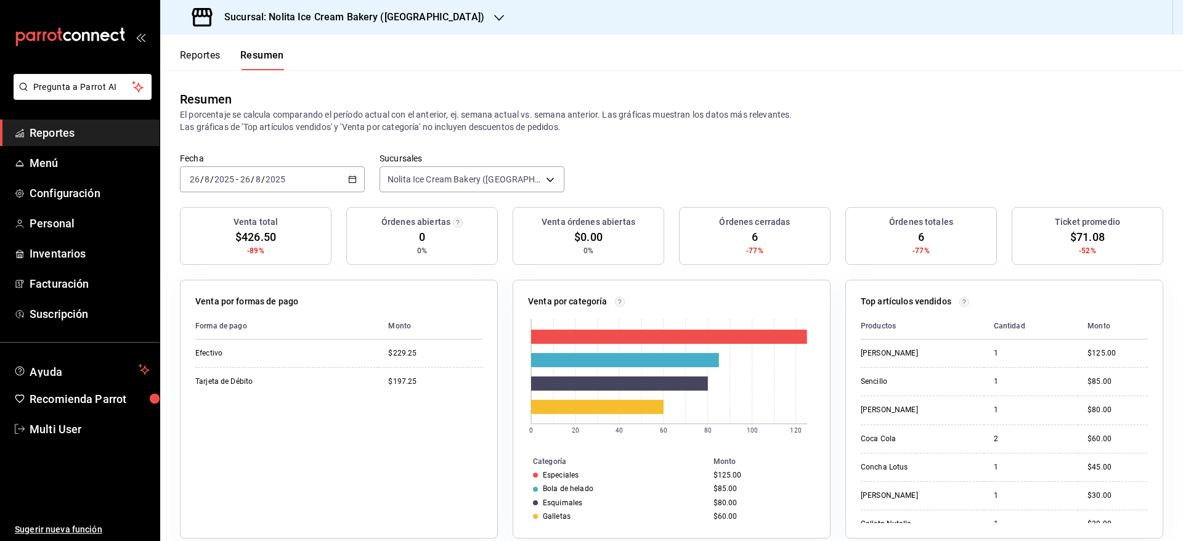
click at [326, 21] on h3 "Sucursal: Nolita Ice Cream Bakery ([GEOGRAPHIC_DATA])" at bounding box center [349, 17] width 270 height 15
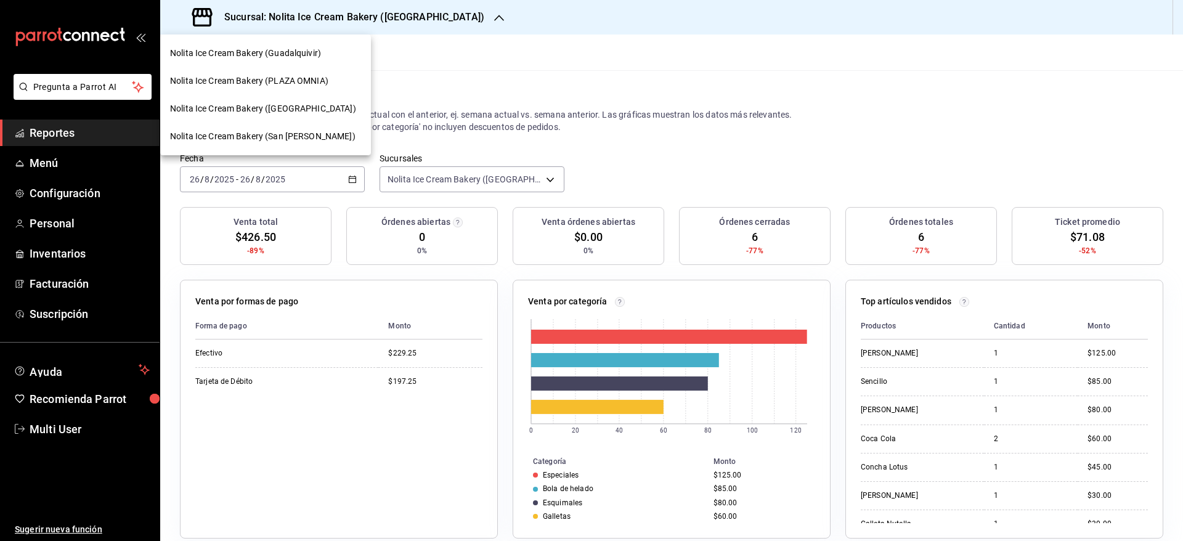
click at [317, 47] on span "Nolita Ice Cream Bakery (Guadalquivir)" at bounding box center [245, 53] width 151 height 13
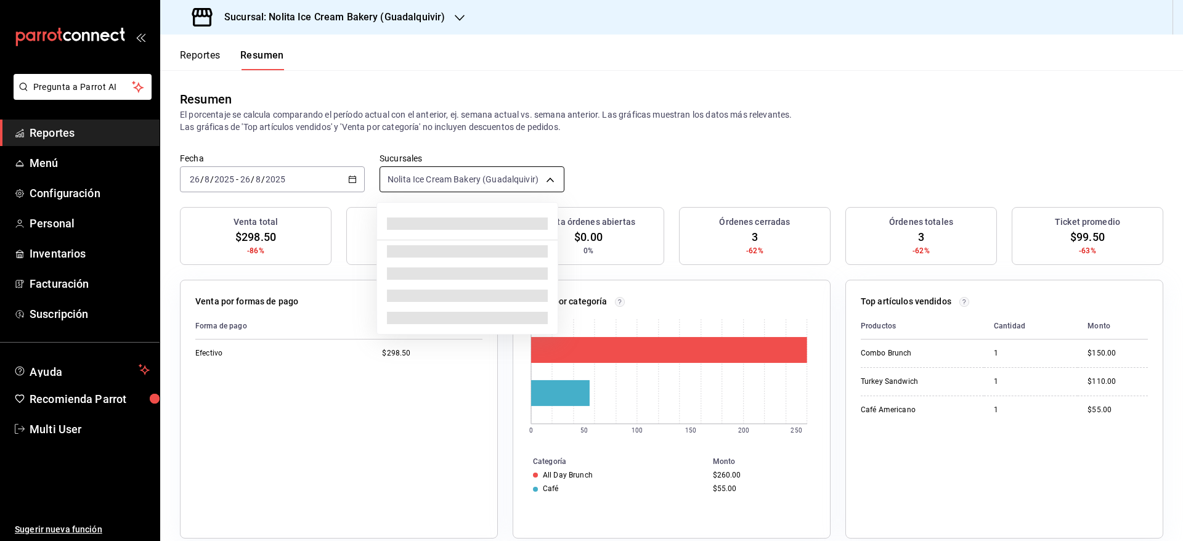
click at [415, 170] on body "Pregunta a Parrot AI Reportes Menú Configuración Personal Inventarios Facturaci…" at bounding box center [591, 270] width 1183 height 541
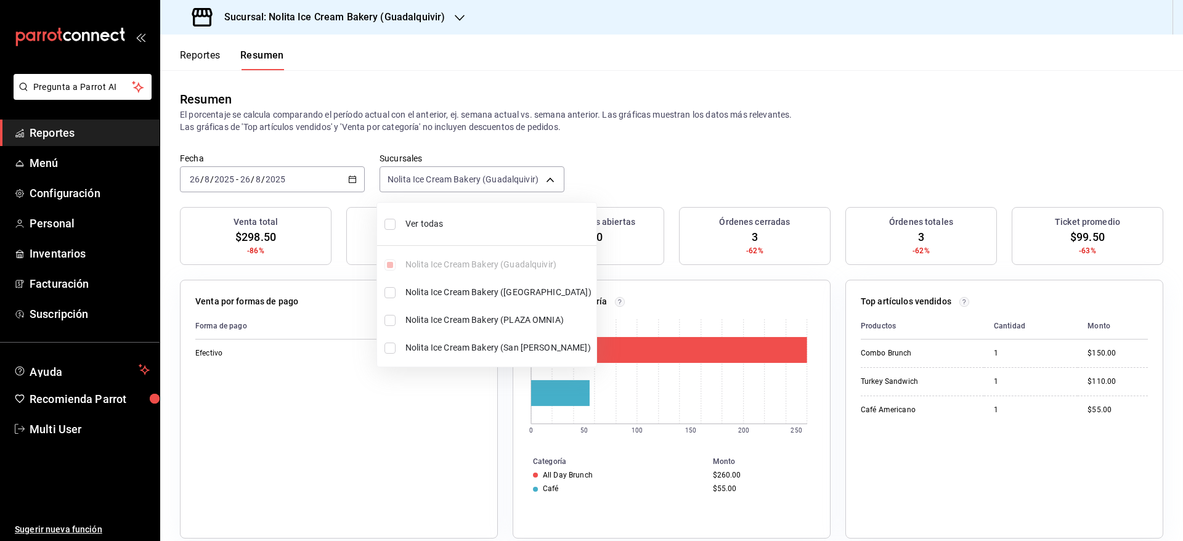
click at [421, 213] on li "Ver todas" at bounding box center [486, 224] width 219 height 33
type input "[object Object],[object Object],[object Object],[object Object]"
checkbox input "true"
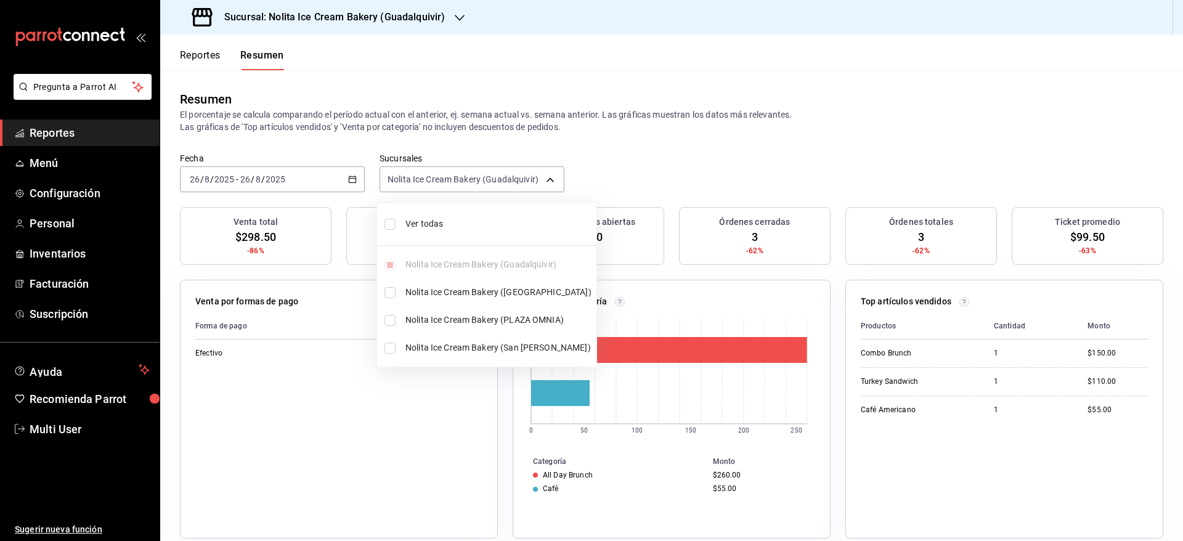
checkbox input "true"
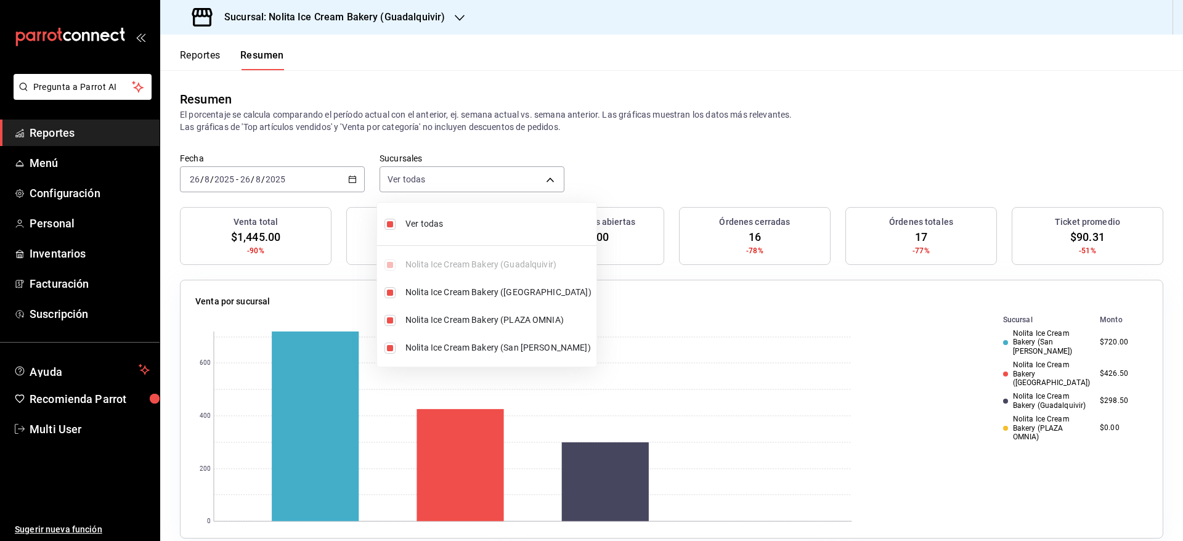
click at [198, 59] on div at bounding box center [591, 270] width 1183 height 541
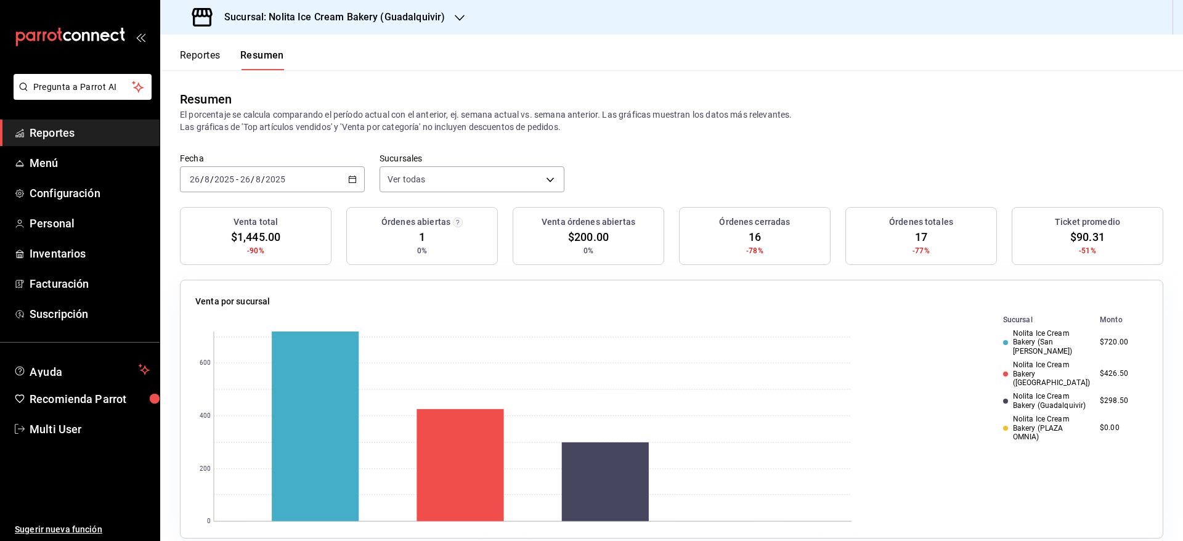
click at [198, 59] on button "Reportes" at bounding box center [200, 59] width 41 height 21
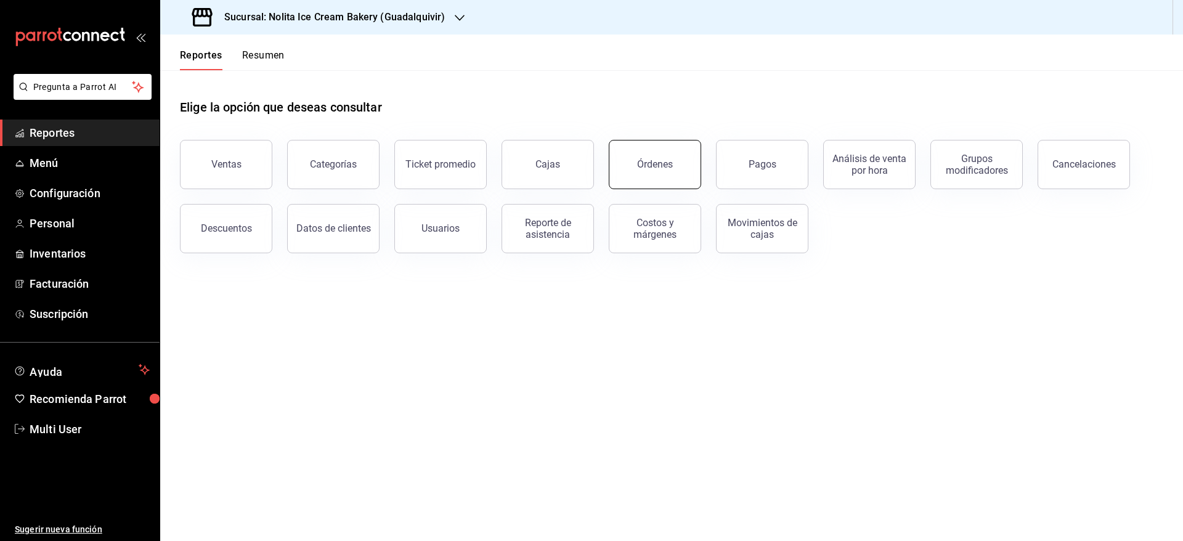
click at [677, 171] on button "Órdenes" at bounding box center [655, 164] width 92 height 49
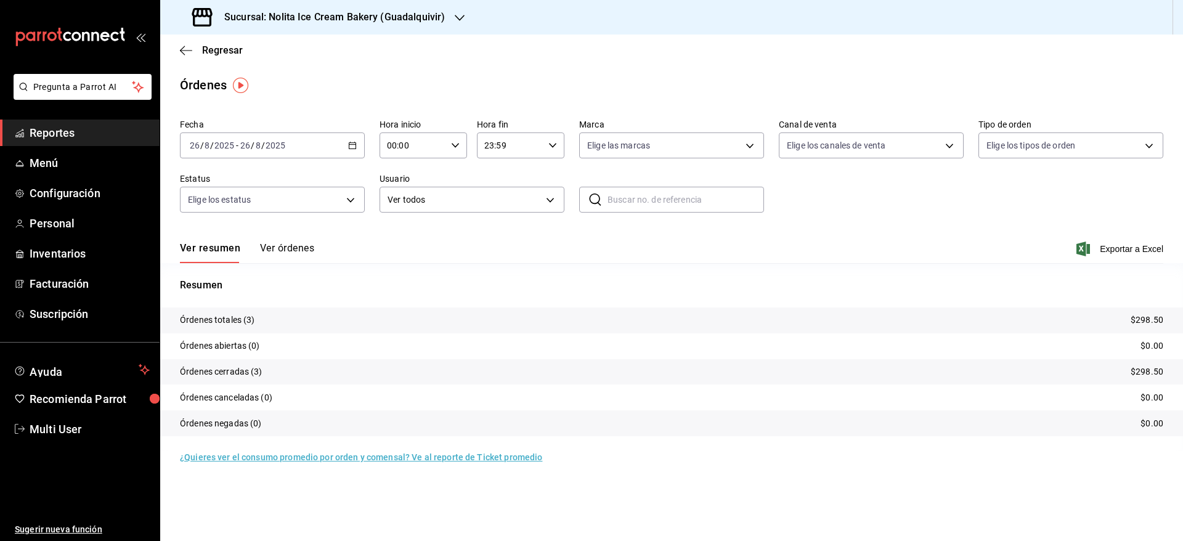
click at [293, 245] on button "Ver órdenes" at bounding box center [287, 252] width 54 height 21
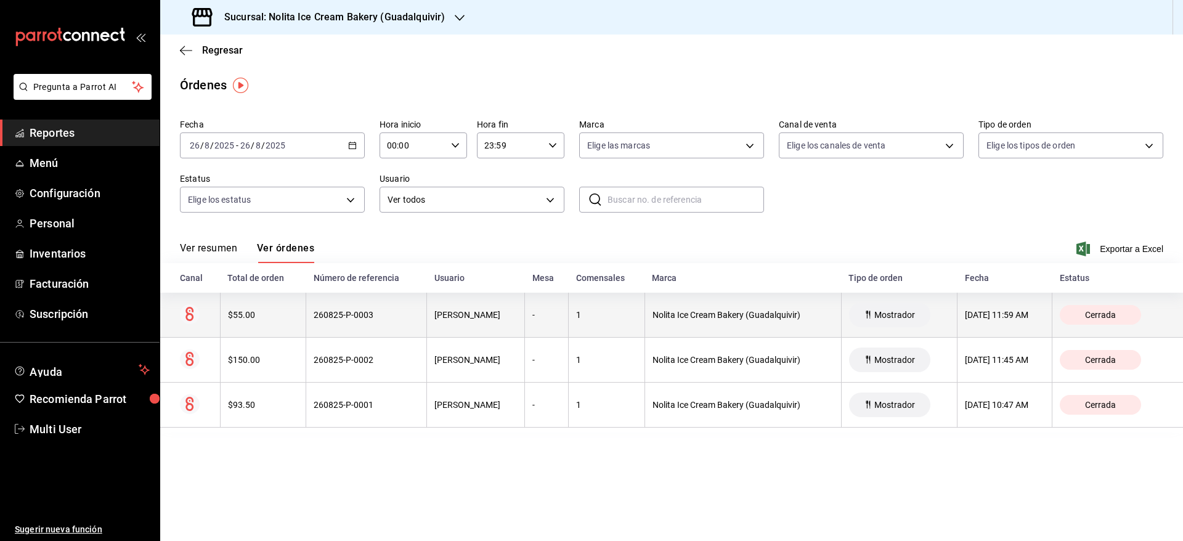
click at [269, 317] on div "$55.00" at bounding box center [263, 315] width 70 height 10
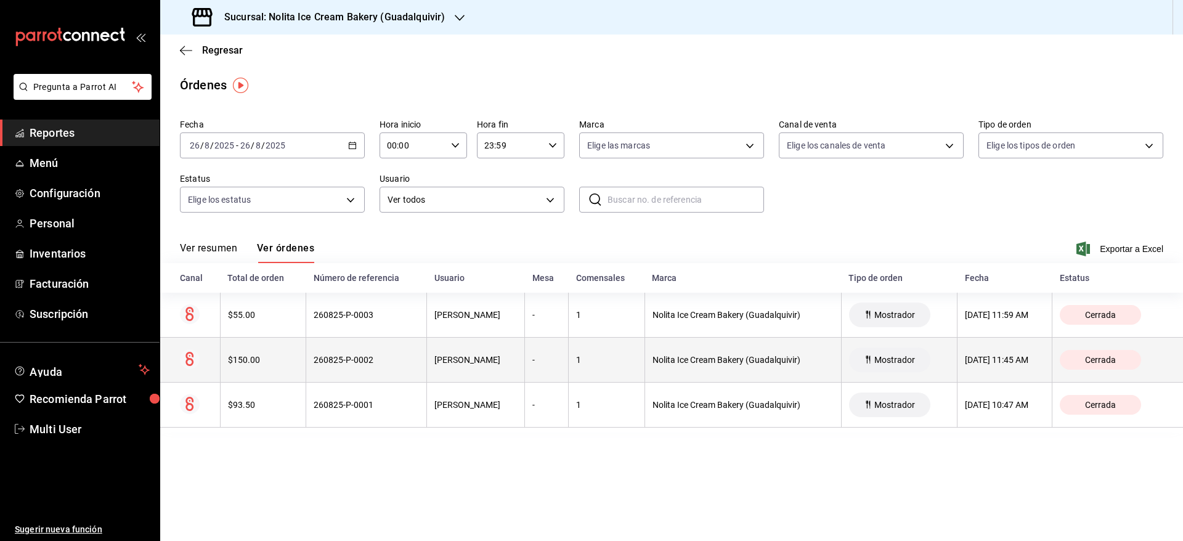
click at [275, 365] on div "$150.00" at bounding box center [263, 360] width 70 height 10
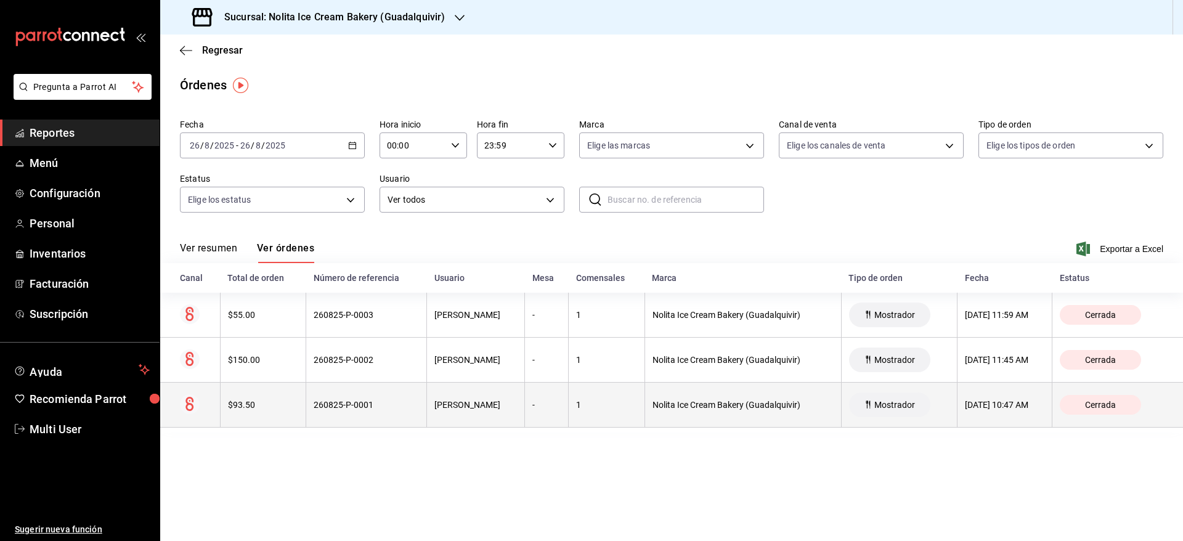
click at [282, 406] on div "$93.50" at bounding box center [263, 405] width 70 height 10
